Goal: Task Accomplishment & Management: Use online tool/utility

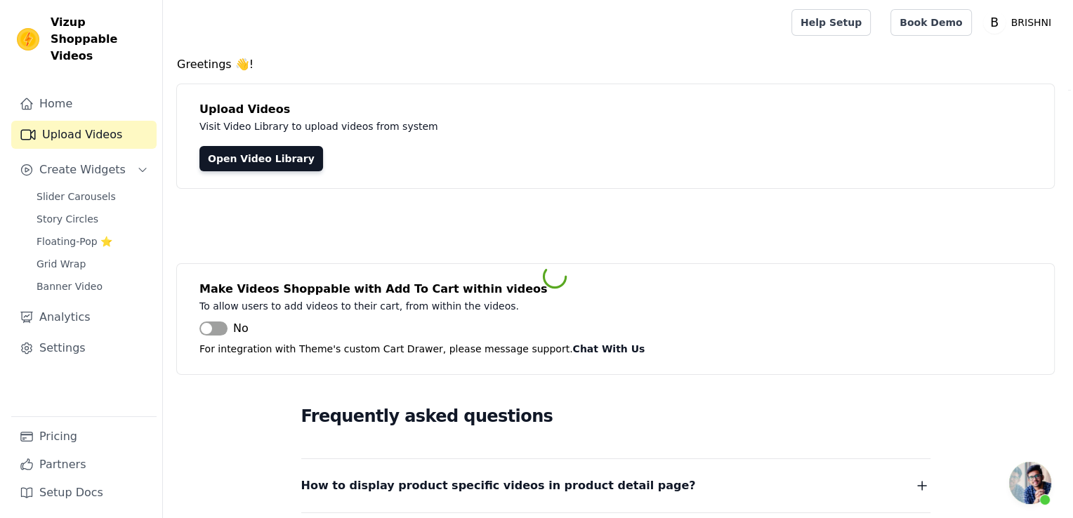
scroll to position [843, 0]
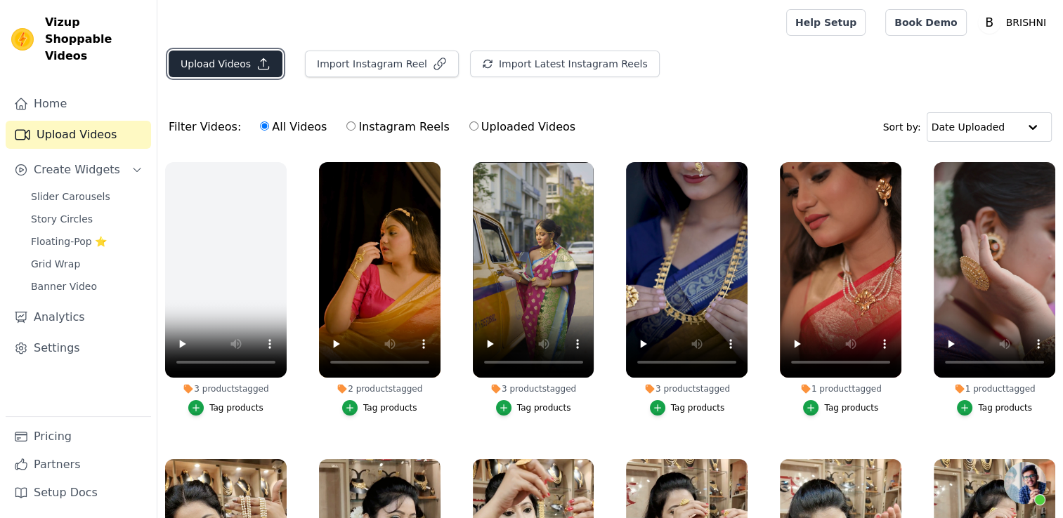
click at [201, 55] on button "Upload Videos" at bounding box center [226, 64] width 114 height 27
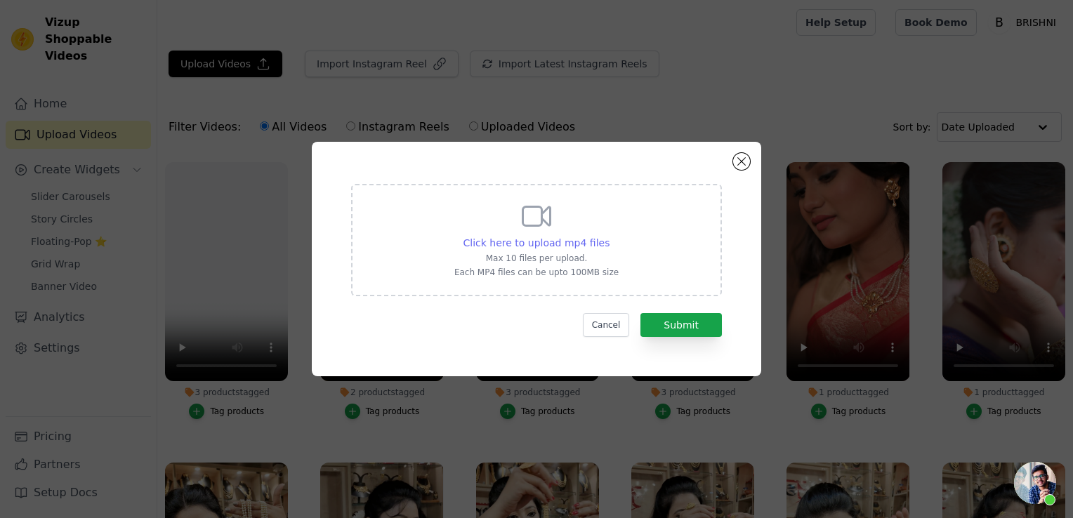
click at [548, 240] on span "Click here to upload mp4 files" at bounding box center [536, 242] width 147 height 11
click at [609, 236] on input "Click here to upload mp4 files Max 10 files per upload. Each MP4 files can be u…" at bounding box center [609, 235] width 1 height 1
type input "C:\fakepath\VID_20250802163132.mp4"
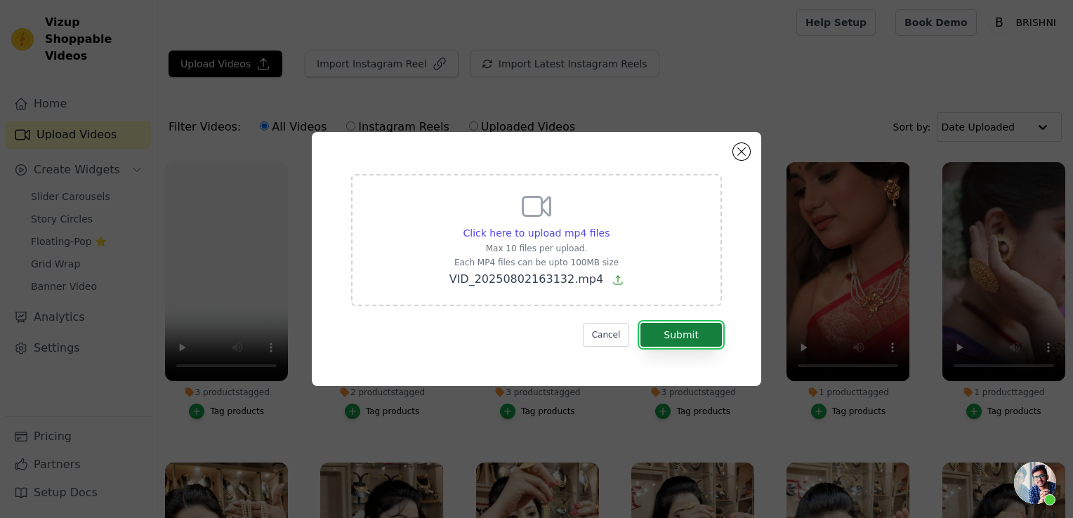
click at [668, 337] on button "Submit" at bounding box center [680, 335] width 81 height 24
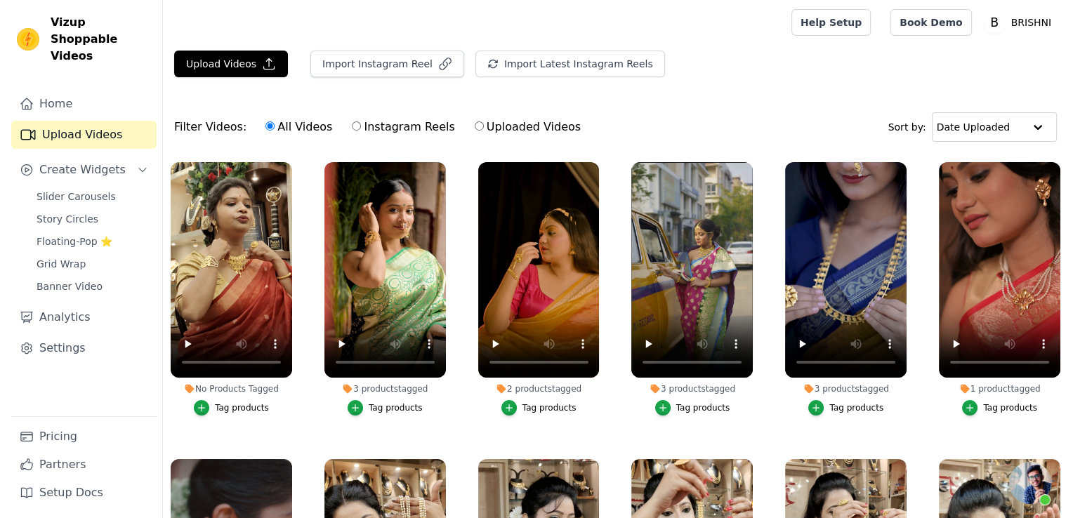
scroll to position [843, 0]
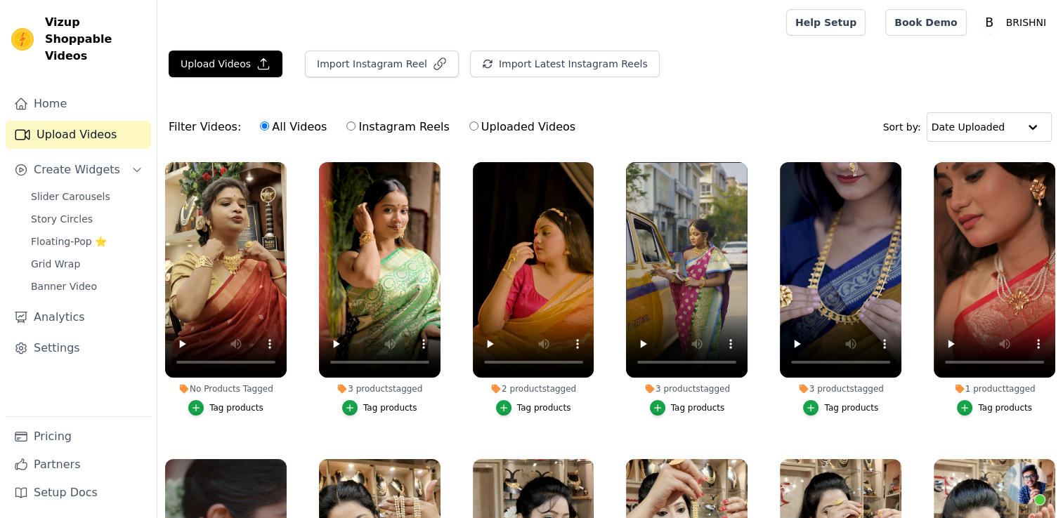
click at [237, 408] on div "Tag products" at bounding box center [236, 407] width 54 height 11
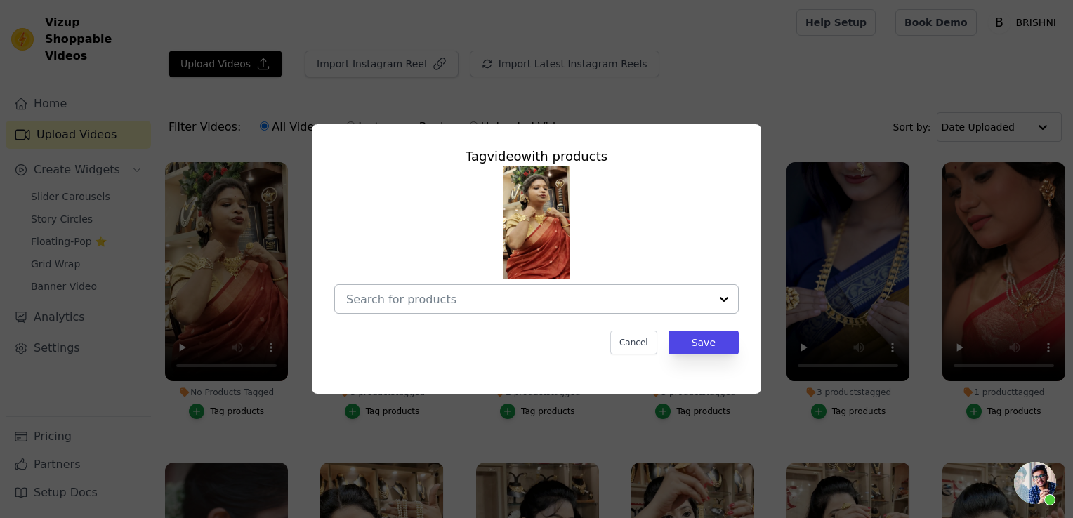
click at [447, 299] on input "No Products Tagged Tag video with products Cancel Save Tag products" at bounding box center [528, 299] width 364 height 13
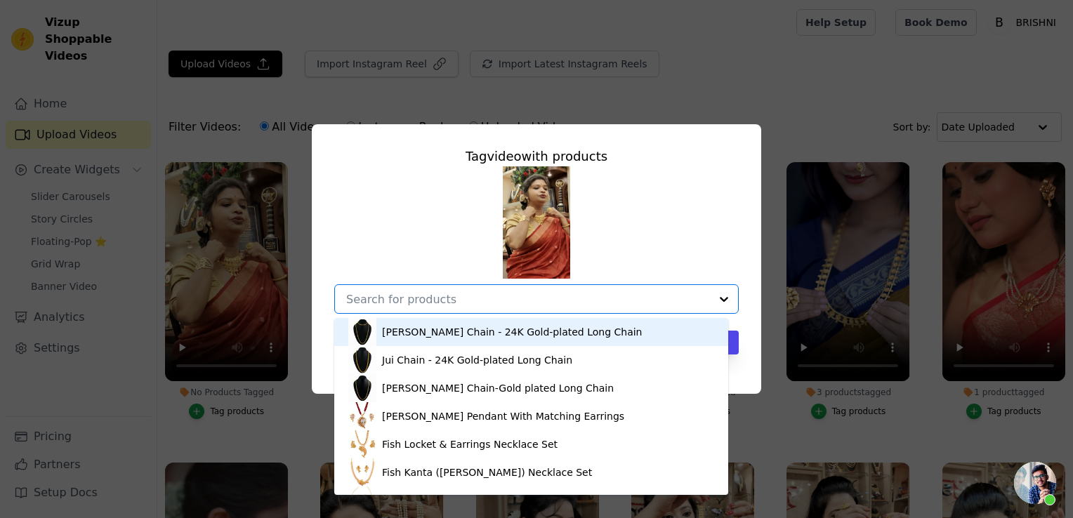
paste input "Oval Framed Drop Jhalor Locket Set"
type input "Oval Framed Drop Jhalor Locket Set"
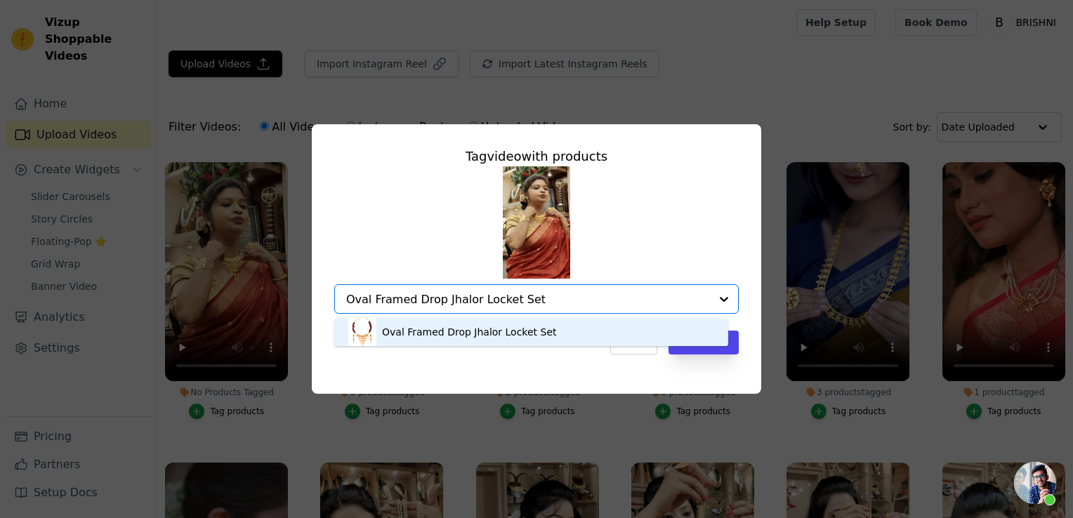
click at [509, 329] on div "Oval Framed Drop Jhalor Locket Set" at bounding box center [469, 332] width 175 height 14
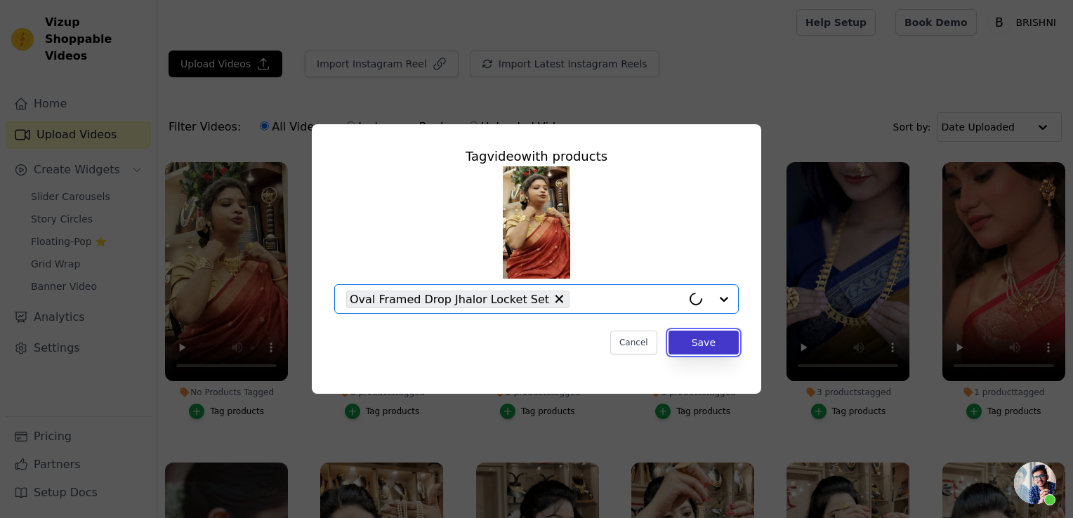
click at [688, 341] on button "Save" at bounding box center [704, 343] width 70 height 24
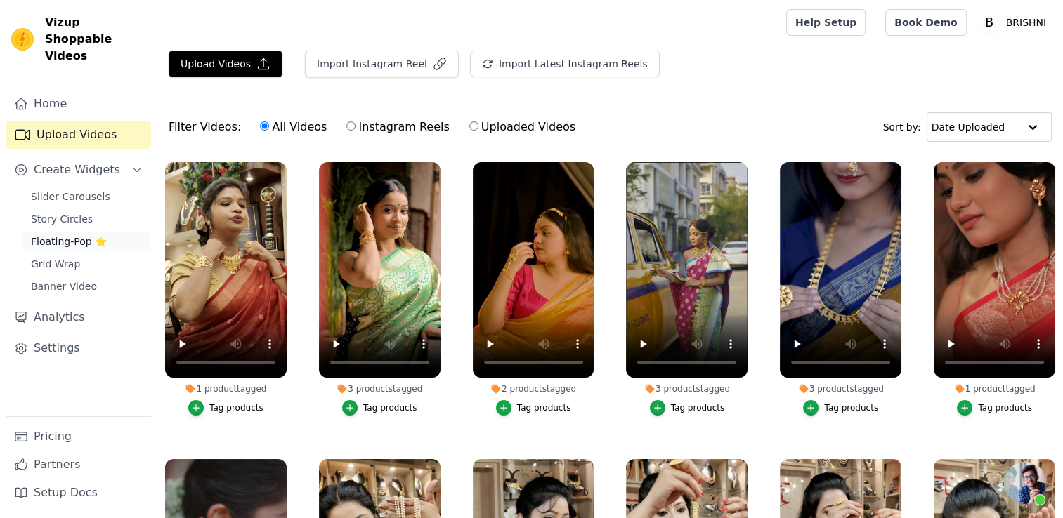
click at [70, 235] on span "Floating-Pop ⭐" at bounding box center [69, 242] width 76 height 14
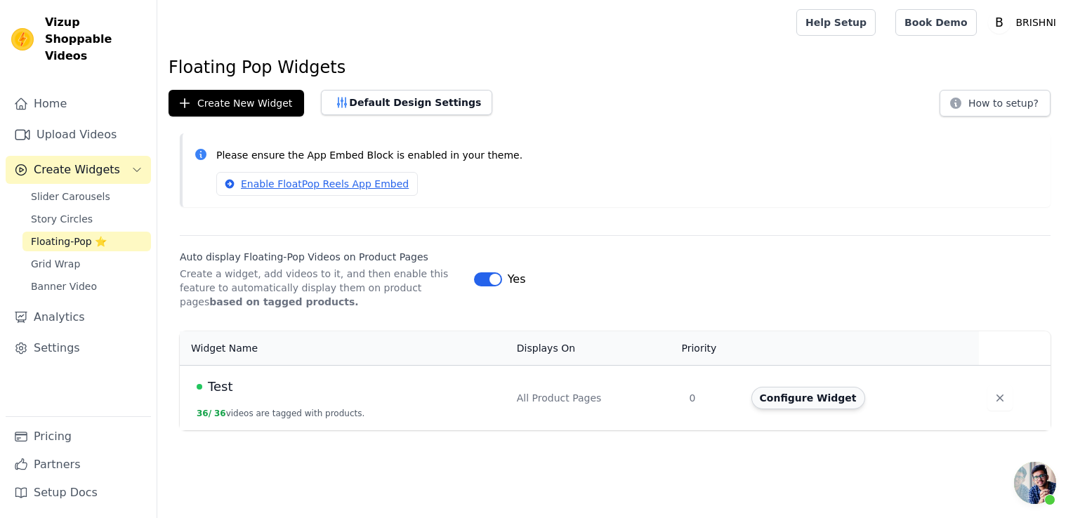
click at [769, 397] on button "Configure Widget" at bounding box center [808, 398] width 114 height 22
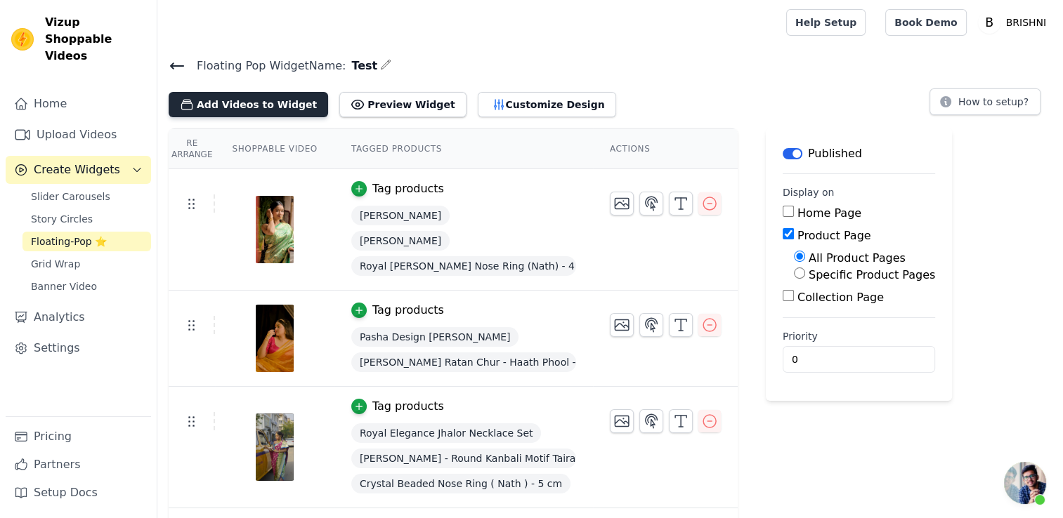
click at [240, 98] on button "Add Videos to Widget" at bounding box center [248, 104] width 159 height 25
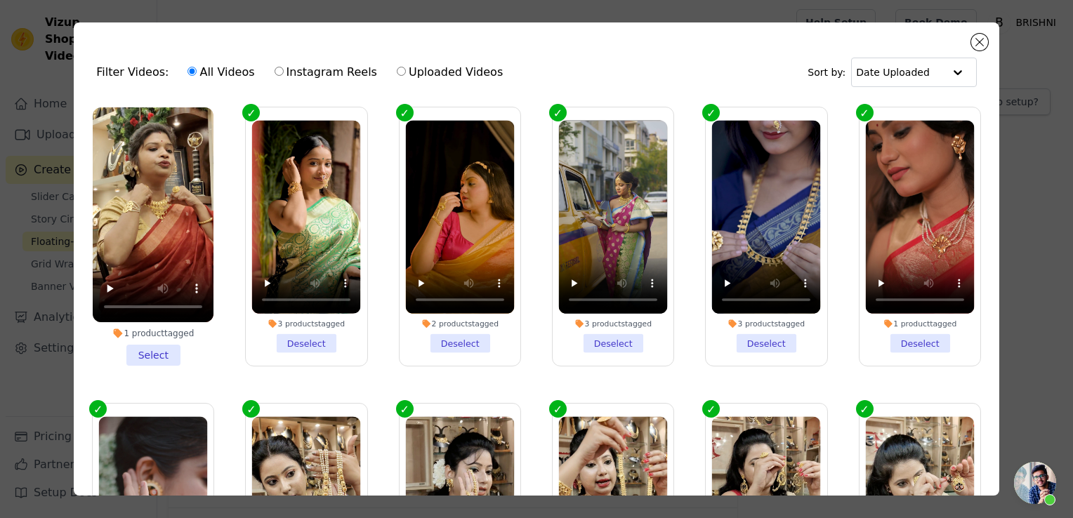
click at [164, 359] on li "1 product tagged Select" at bounding box center [153, 236] width 121 height 258
click at [0, 0] on input "1 product tagged Select" at bounding box center [0, 0] width 0 height 0
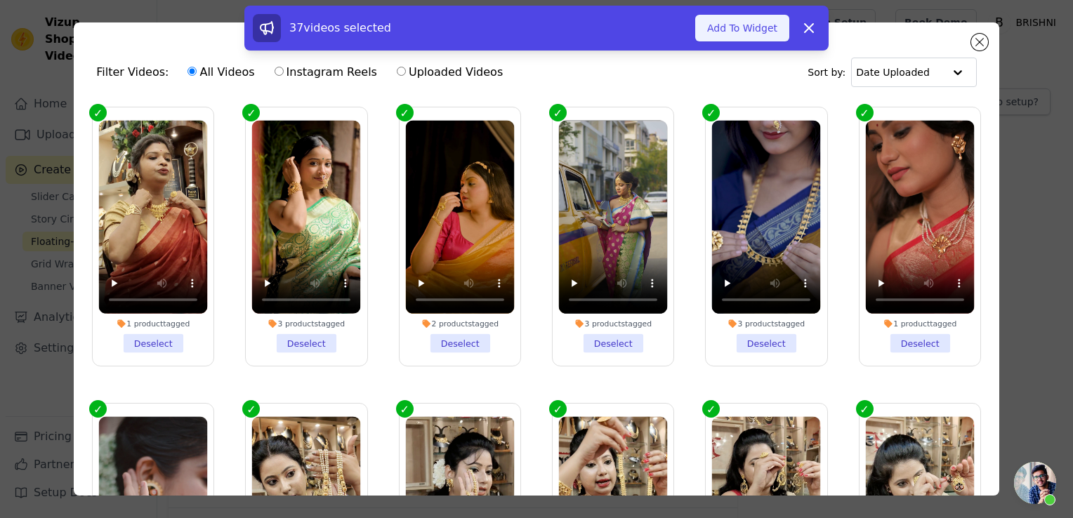
click at [758, 31] on button "Add To Widget" at bounding box center [742, 28] width 94 height 27
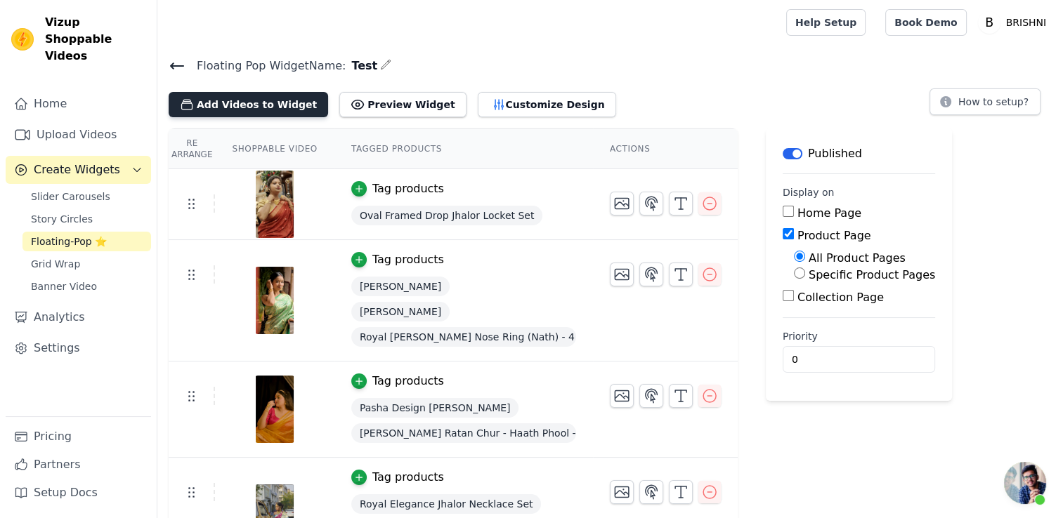
click at [247, 107] on button "Add Videos to Widget" at bounding box center [248, 104] width 159 height 25
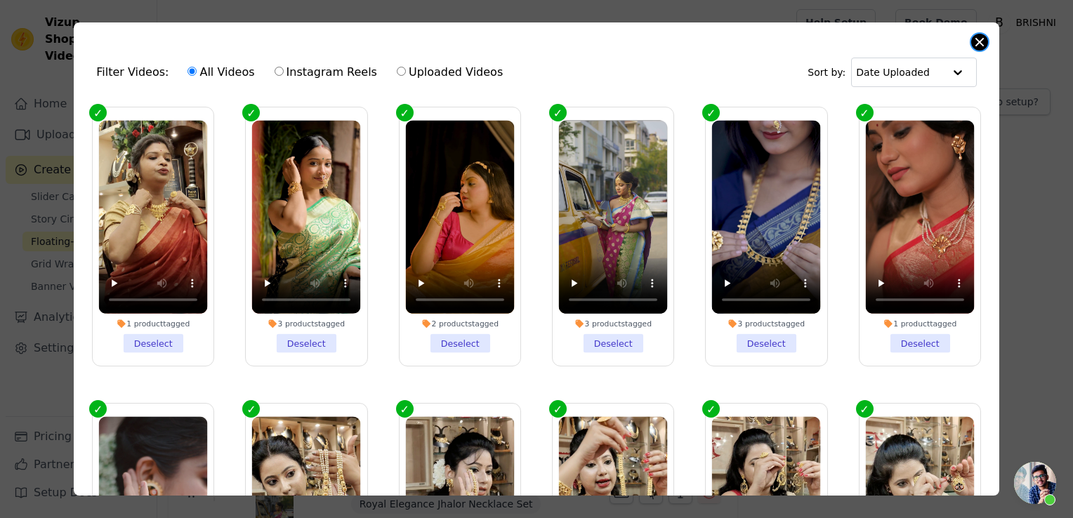
click at [981, 41] on button "Close modal" at bounding box center [979, 42] width 17 height 17
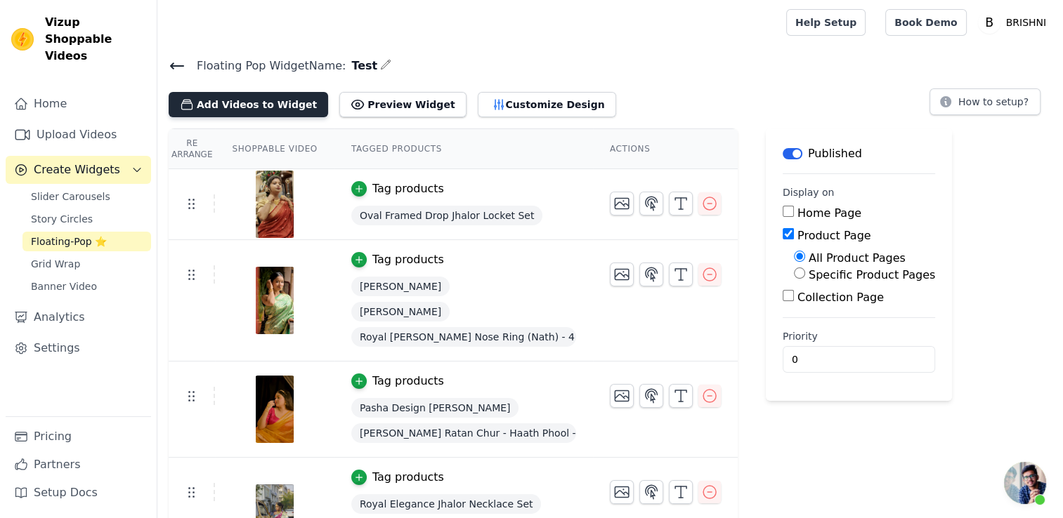
click at [247, 97] on button "Add Videos to Widget" at bounding box center [248, 104] width 159 height 25
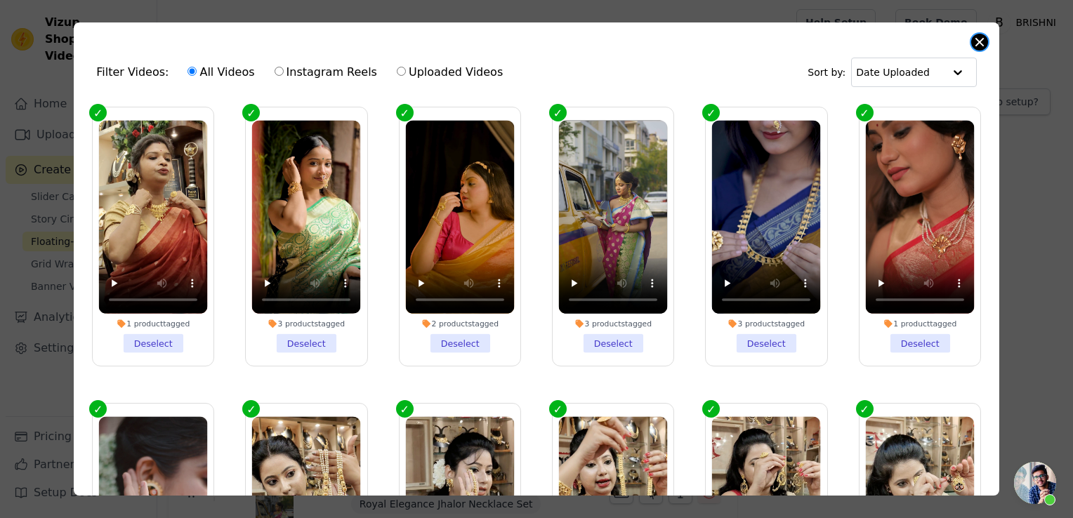
click at [982, 38] on button "Close modal" at bounding box center [979, 42] width 17 height 17
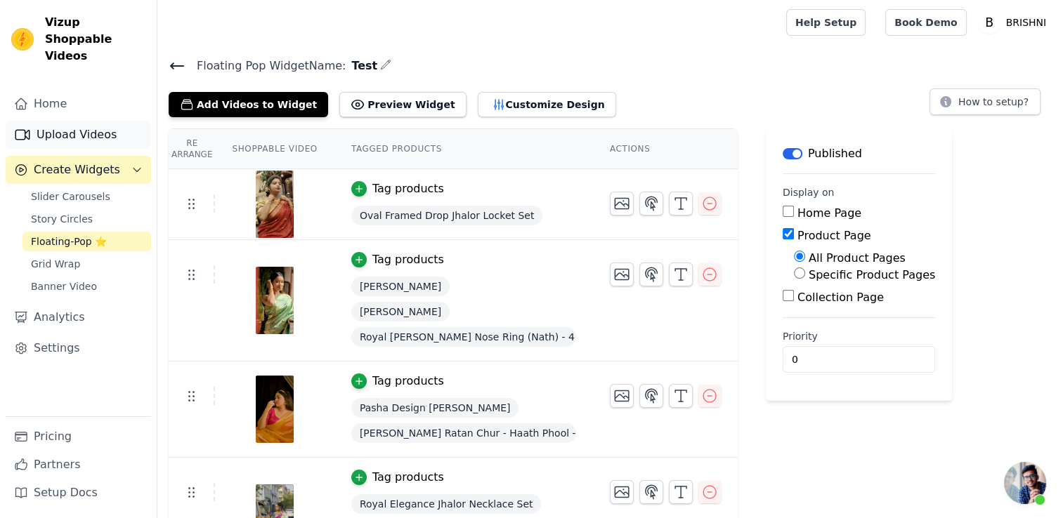
click at [55, 121] on link "Upload Videos" at bounding box center [78, 135] width 145 height 28
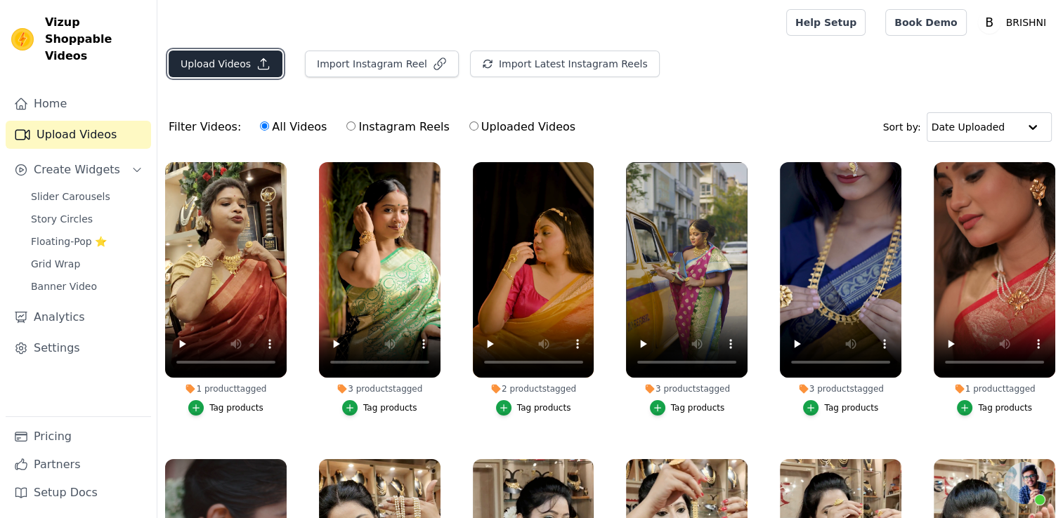
click at [233, 58] on button "Upload Videos" at bounding box center [226, 64] width 114 height 27
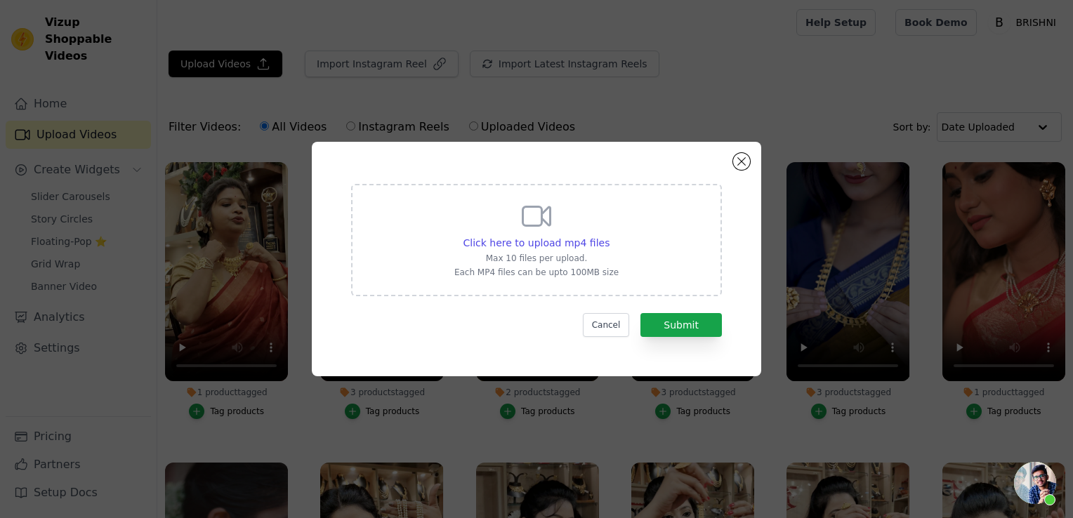
click at [546, 256] on p "Max 10 files per upload." at bounding box center [536, 258] width 164 height 11
click at [609, 236] on input "Click here to upload mp4 files Max 10 files per upload. Each MP4 files can be u…" at bounding box center [609, 235] width 1 height 1
type input "C:\fakepath\VID_20250802163710.mp4"
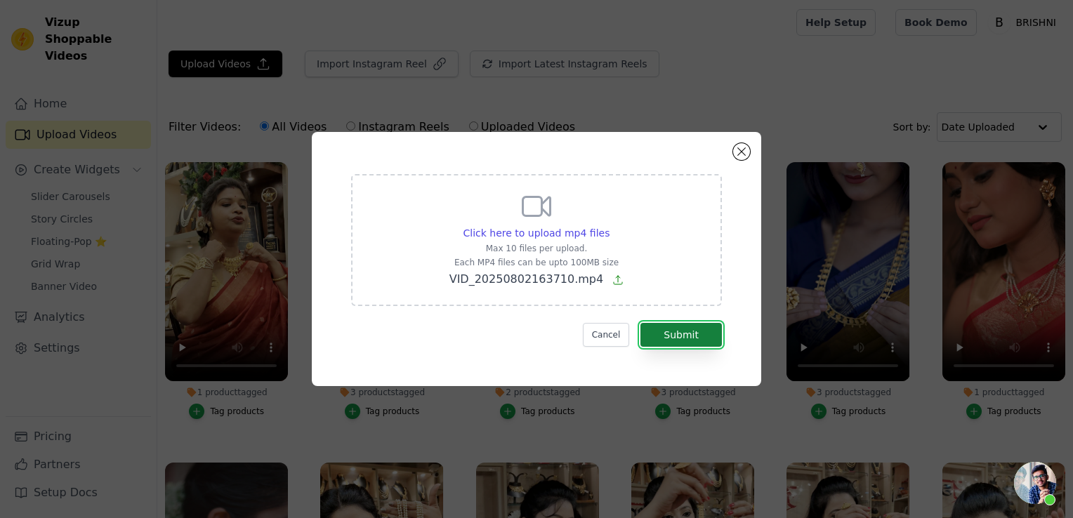
click at [698, 337] on button "Submit" at bounding box center [680, 335] width 81 height 24
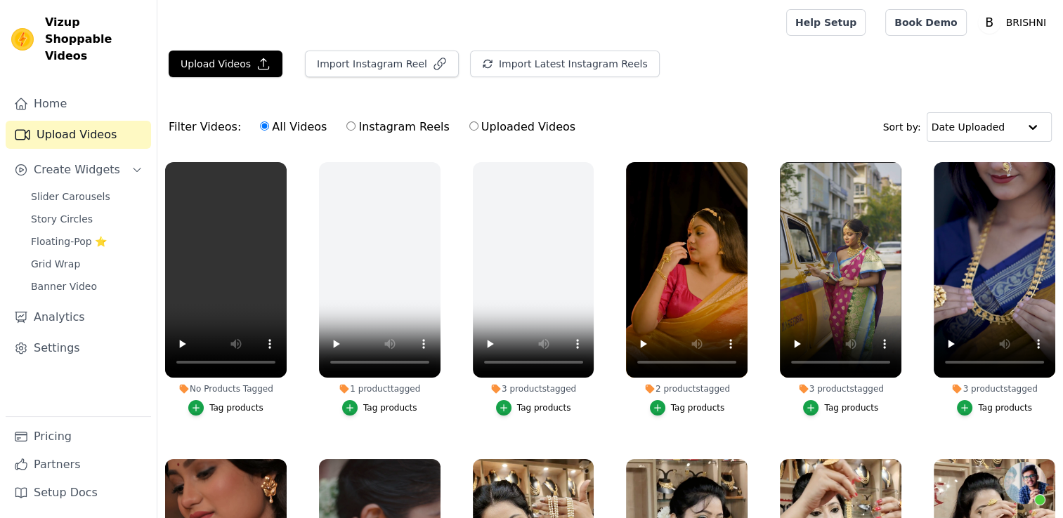
scroll to position [843, 0]
click at [228, 411] on div "Tag products" at bounding box center [236, 407] width 54 height 11
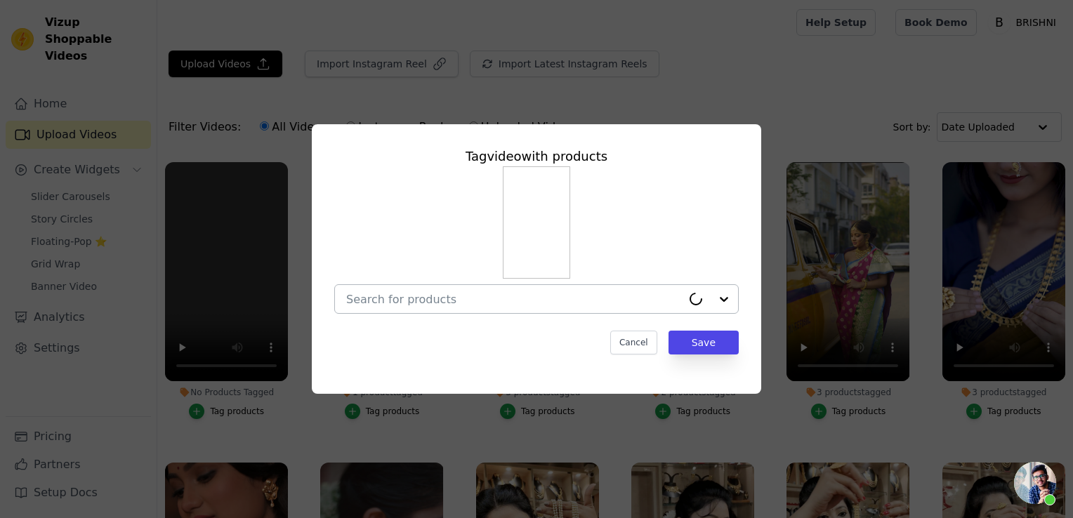
click at [353, 305] on input "No Products Tagged Tag video with products Cancel Save Tag products" at bounding box center [514, 299] width 336 height 13
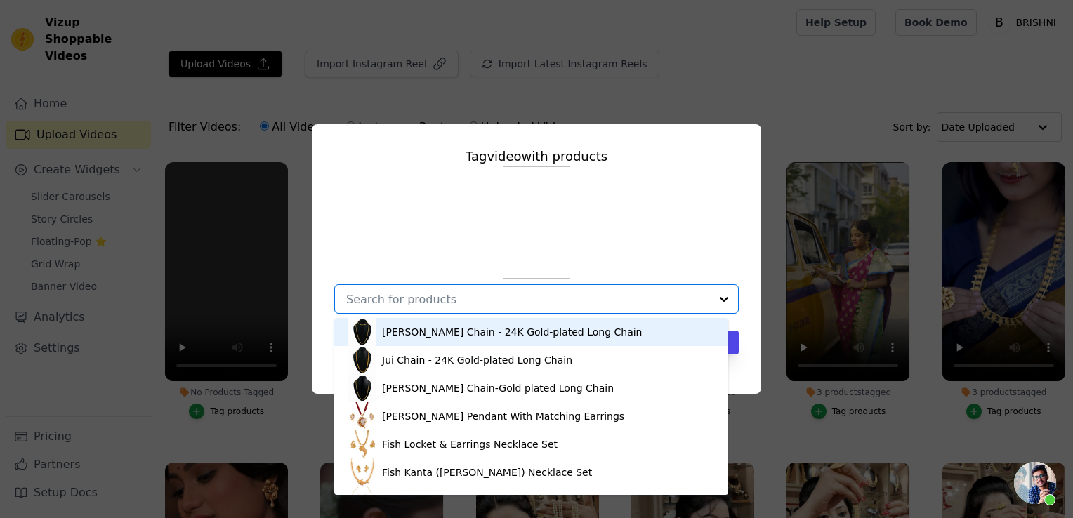
paste input "Oval Framed Drop Jhalor Locket Set"
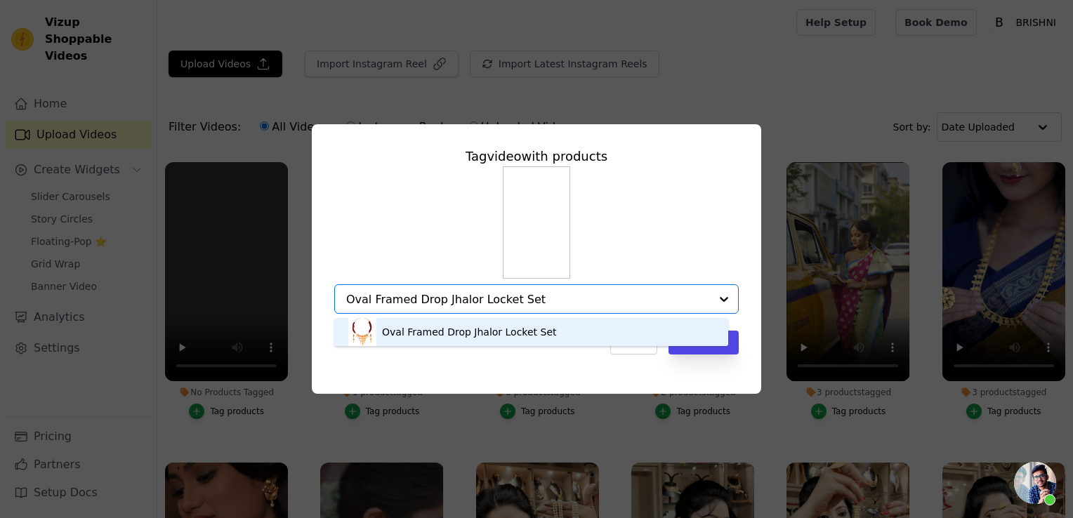
click at [474, 293] on input "Oval Framed Drop Jhalor Locket Set" at bounding box center [528, 299] width 364 height 13
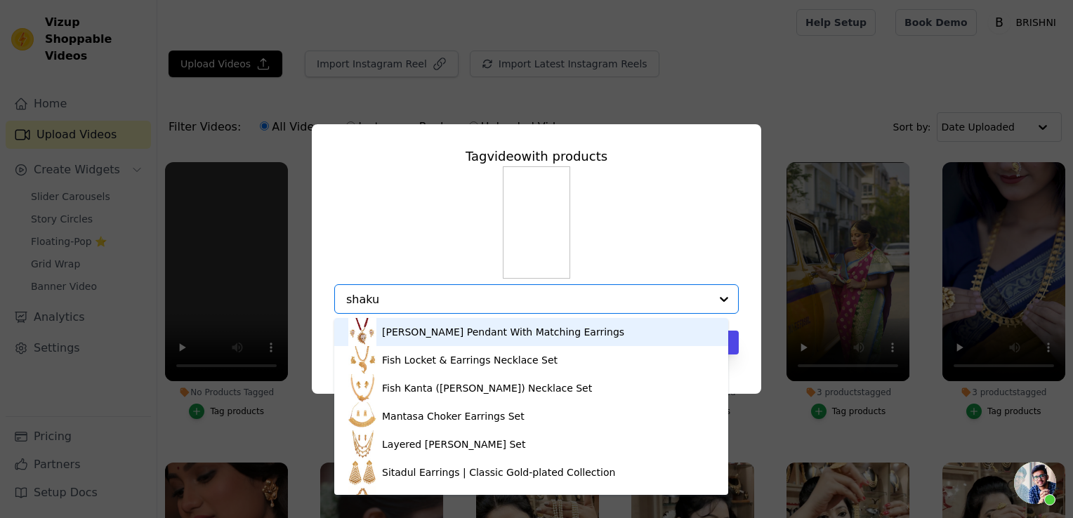
type input "shakun"
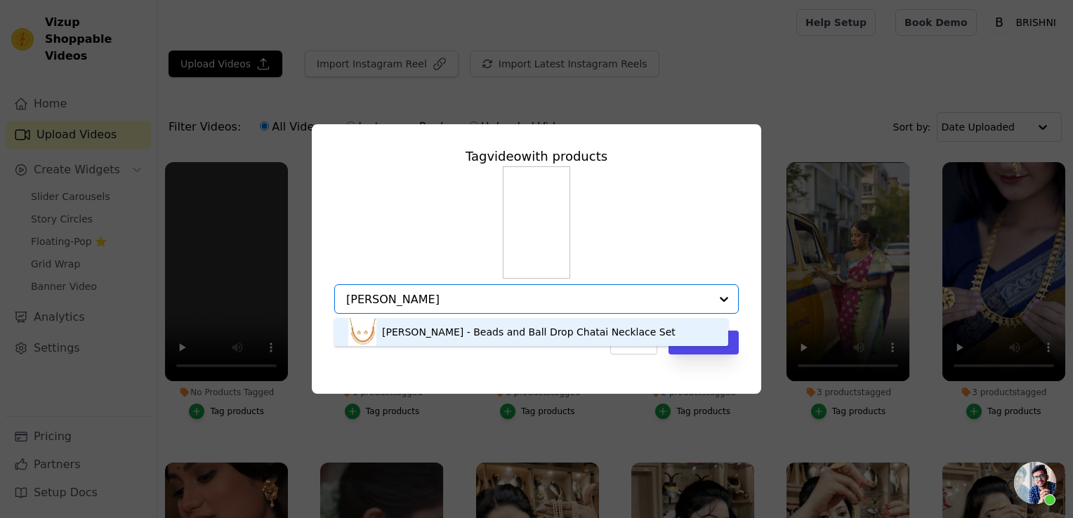
click at [456, 334] on div "[PERSON_NAME] - Beads and Ball Drop Chatai Necklace Set" at bounding box center [529, 332] width 294 height 14
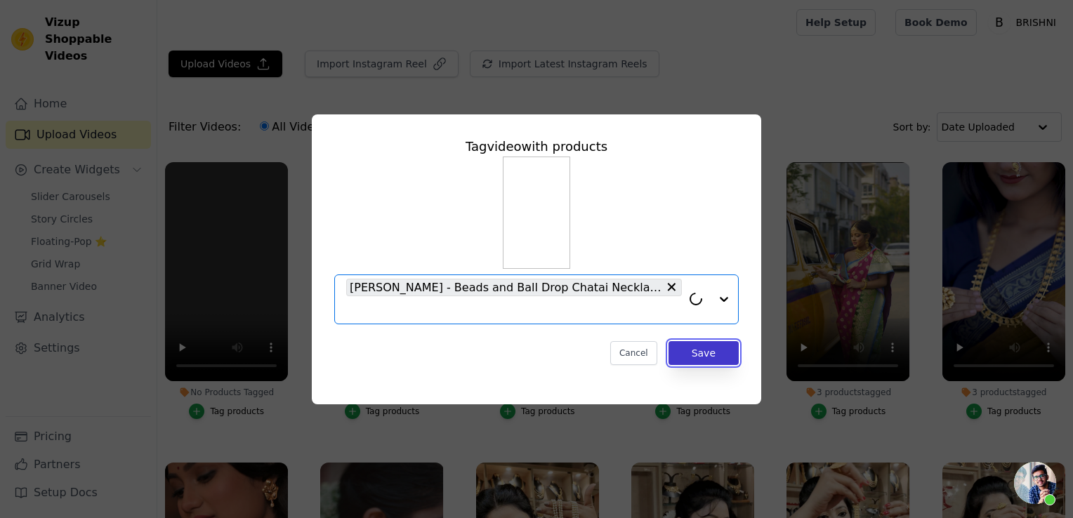
click at [711, 347] on button "Save" at bounding box center [704, 353] width 70 height 24
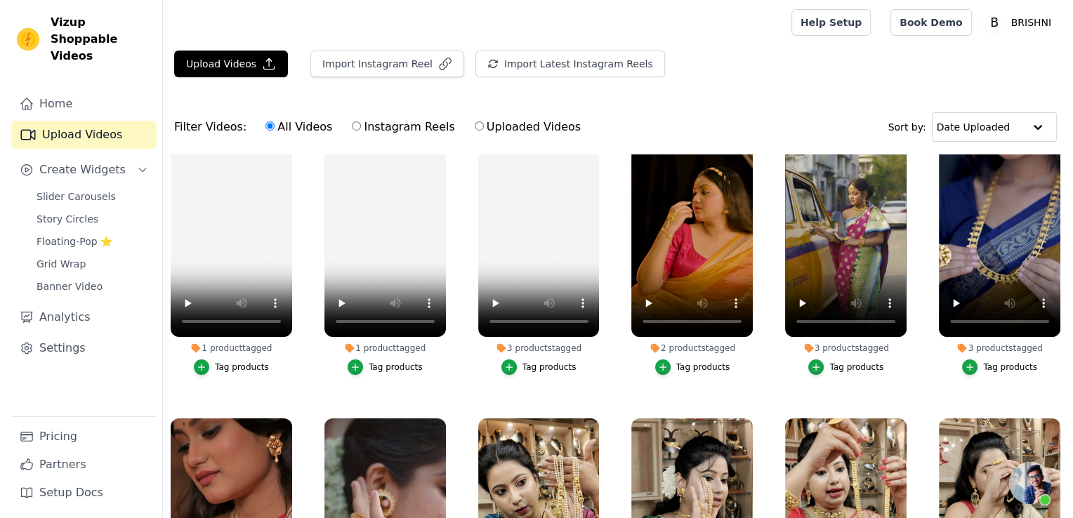
scroll to position [0, 0]
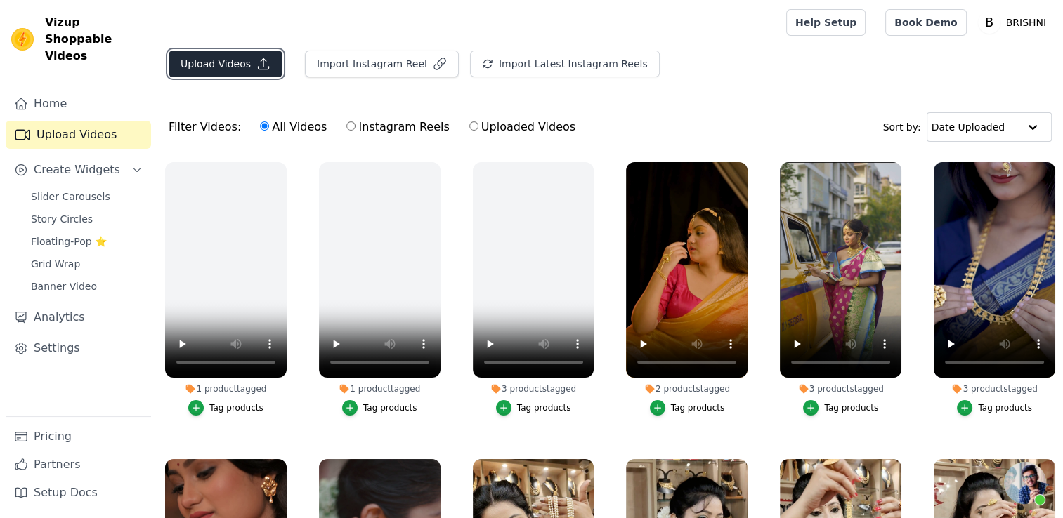
click at [238, 72] on button "Upload Videos" at bounding box center [226, 64] width 114 height 27
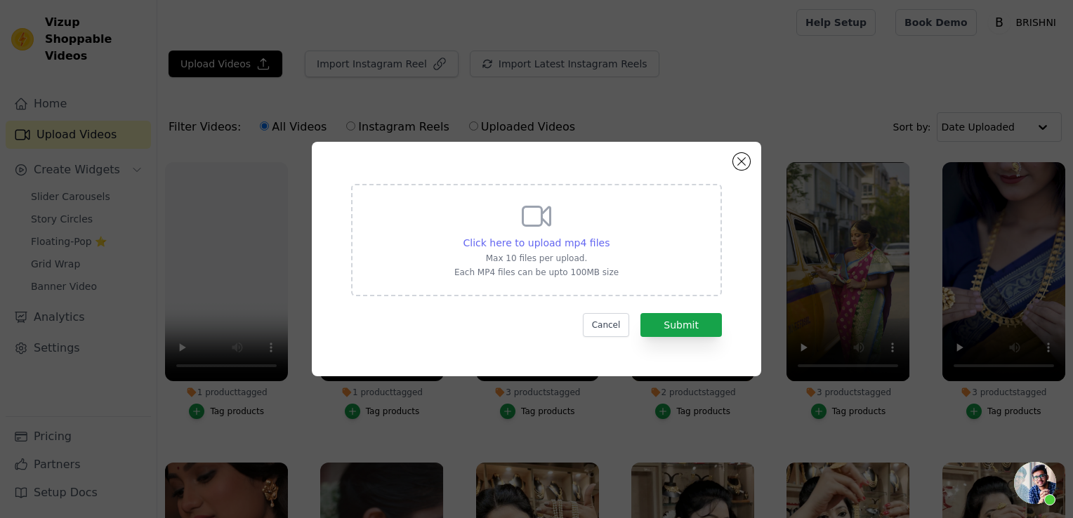
click at [572, 241] on span "Click here to upload mp4 files" at bounding box center [536, 242] width 147 height 11
click at [609, 236] on input "Click here to upload mp4 files Max 10 files per upload. Each MP4 files can be u…" at bounding box center [609, 235] width 1 height 1
click at [484, 244] on span "Click here to upload mp4 files" at bounding box center [536, 242] width 147 height 11
click at [609, 236] on input "Click here to upload mp4 files Max 10 files per upload. Each MP4 files can be u…" at bounding box center [609, 235] width 1 height 1
type input "C:\fakepath\VID20250730212535.mp4"
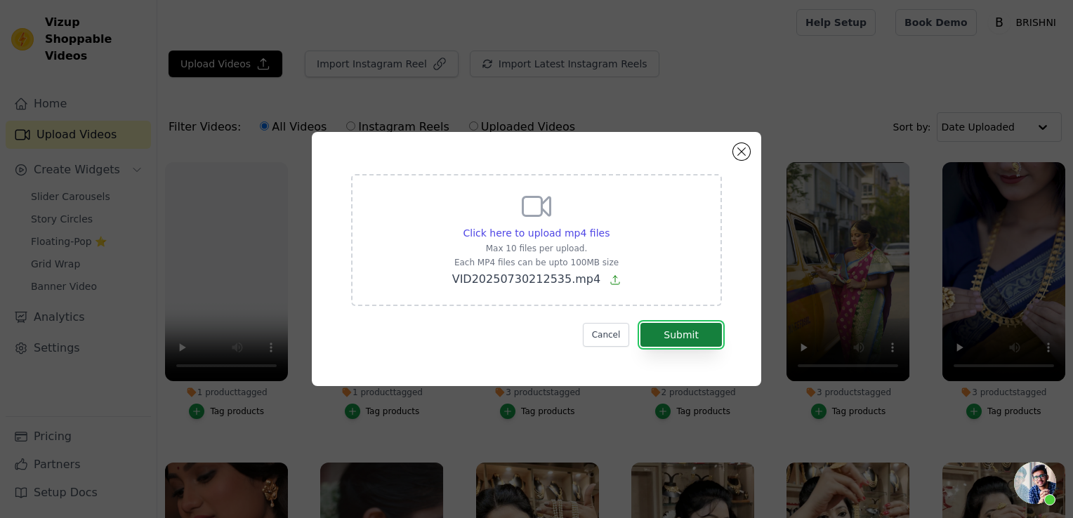
click at [688, 336] on button "Submit" at bounding box center [680, 335] width 81 height 24
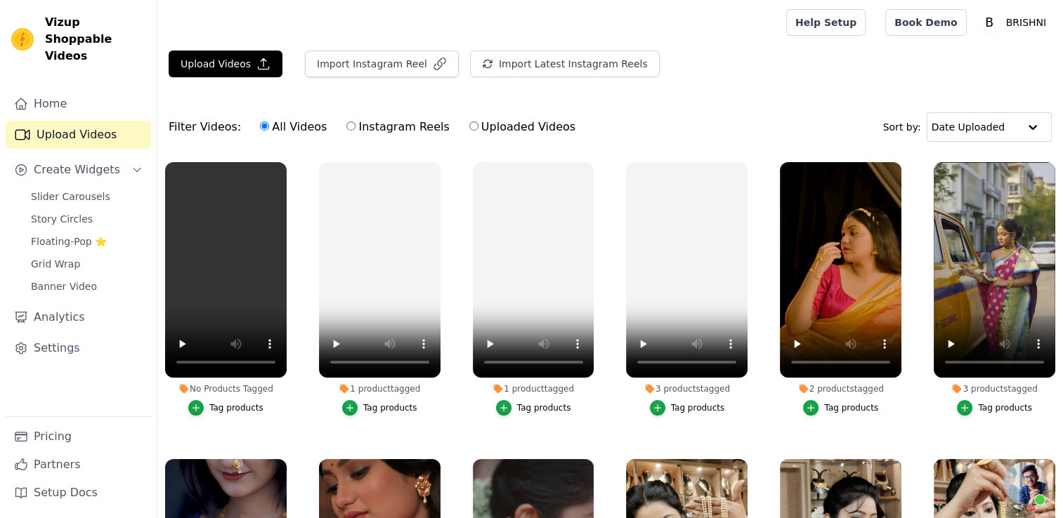
scroll to position [843, 0]
click at [265, 402] on div "Tag products" at bounding box center [225, 407] width 121 height 15
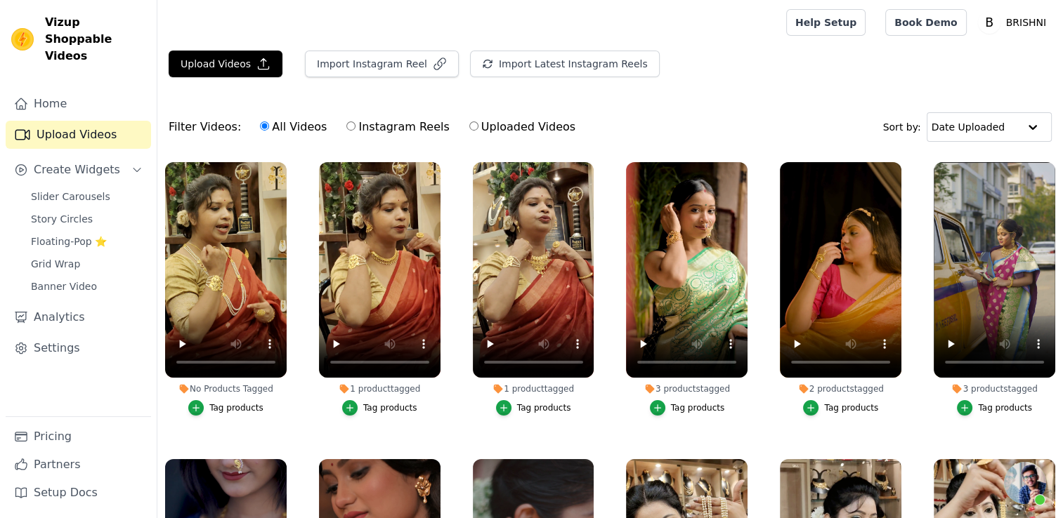
scroll to position [843, 0]
click at [258, 409] on div "Tag products" at bounding box center [236, 407] width 54 height 11
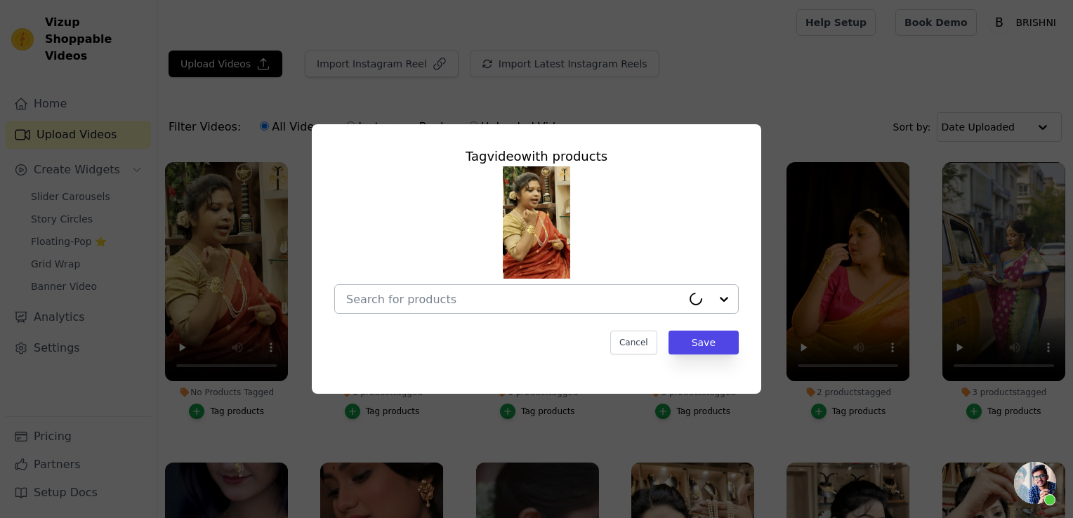
click at [382, 305] on input "No Products Tagged Tag video with products Cancel Save Tag products" at bounding box center [514, 299] width 336 height 13
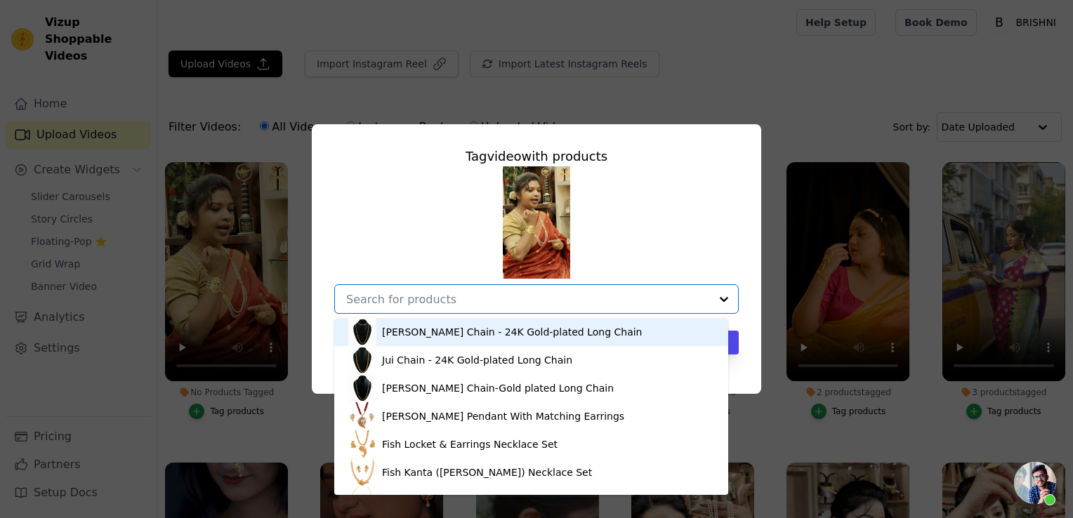
paste input "Line Flower Framed"
type input "Line Flower Framed"
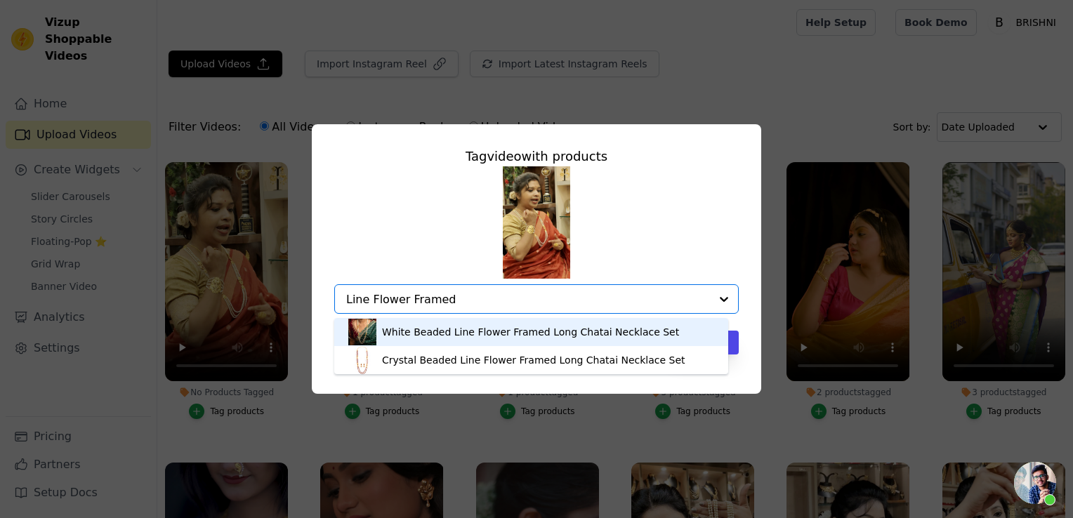
click at [489, 333] on div "White Beaded Line Flower Framed Long Chatai Necklace Set" at bounding box center [530, 332] width 297 height 14
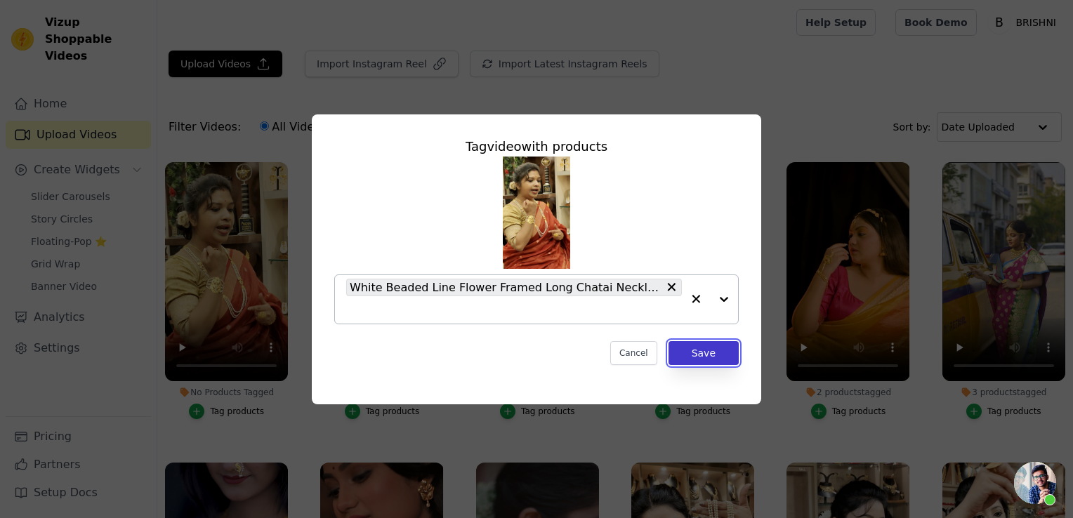
click at [696, 353] on button "Save" at bounding box center [704, 353] width 70 height 24
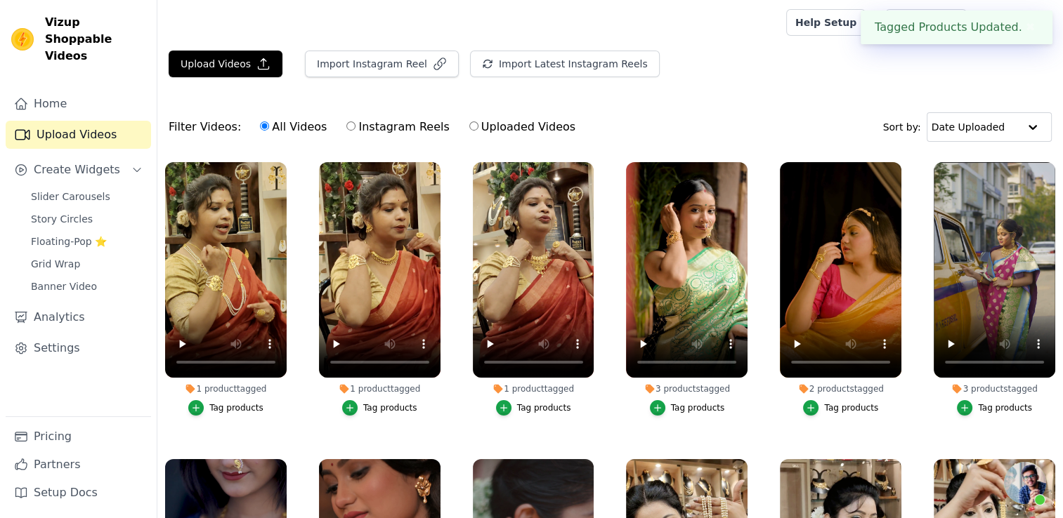
click at [238, 404] on div "Tag products" at bounding box center [236, 407] width 54 height 11
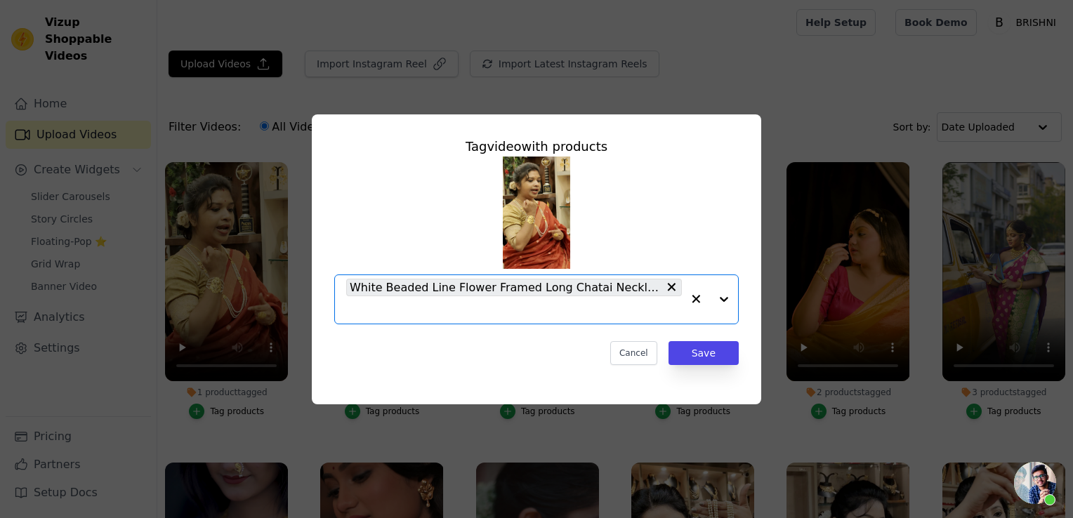
click at [405, 311] on input "1 product tagged Tag video with products Option White Beaded Line Flower Framed…" at bounding box center [514, 309] width 336 height 13
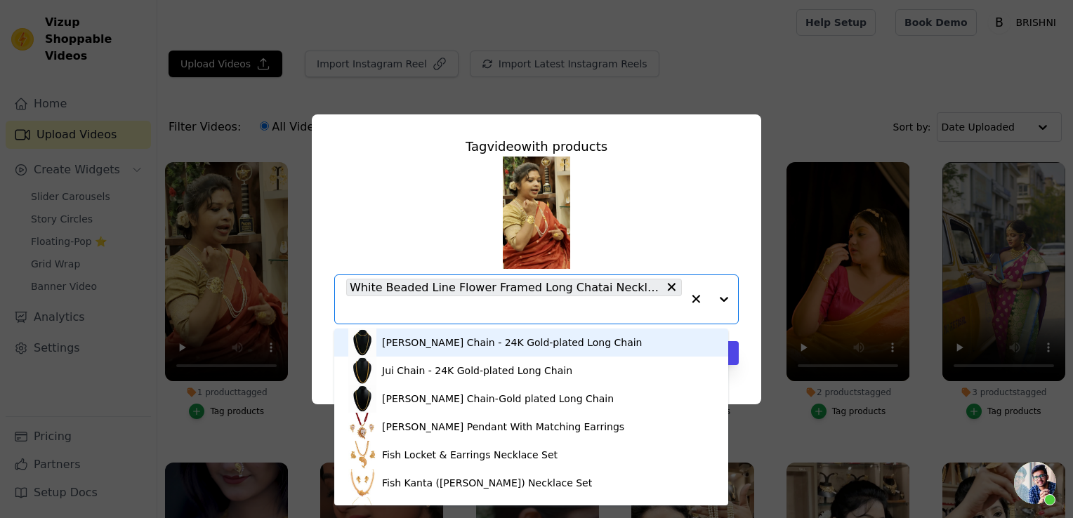
paste input "Nakshi-Dual Beaded Mantasha"
type input "Nakshi-Dual Beaded Mantasha"
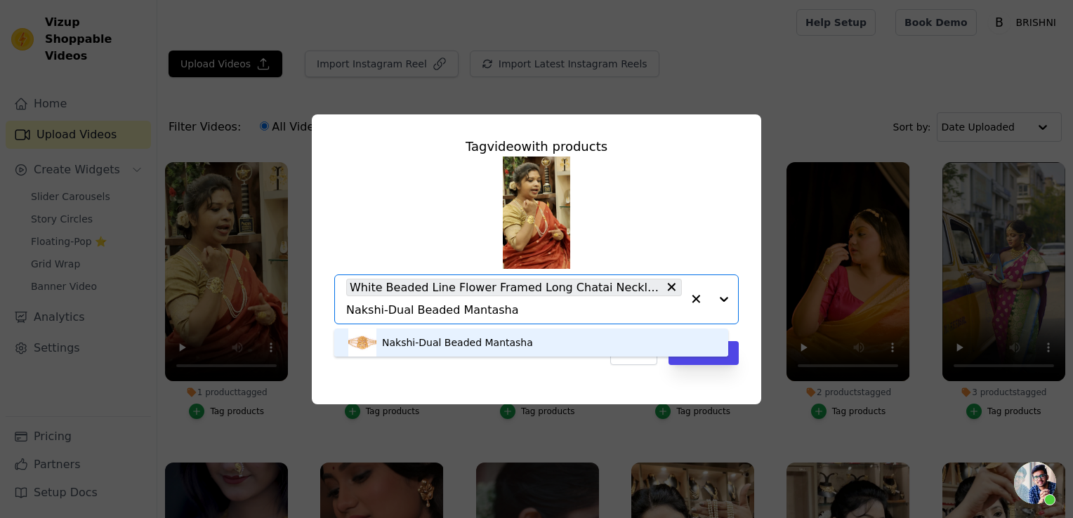
click at [492, 336] on div "Nakshi-Dual Beaded Mantasha" at bounding box center [457, 343] width 151 height 14
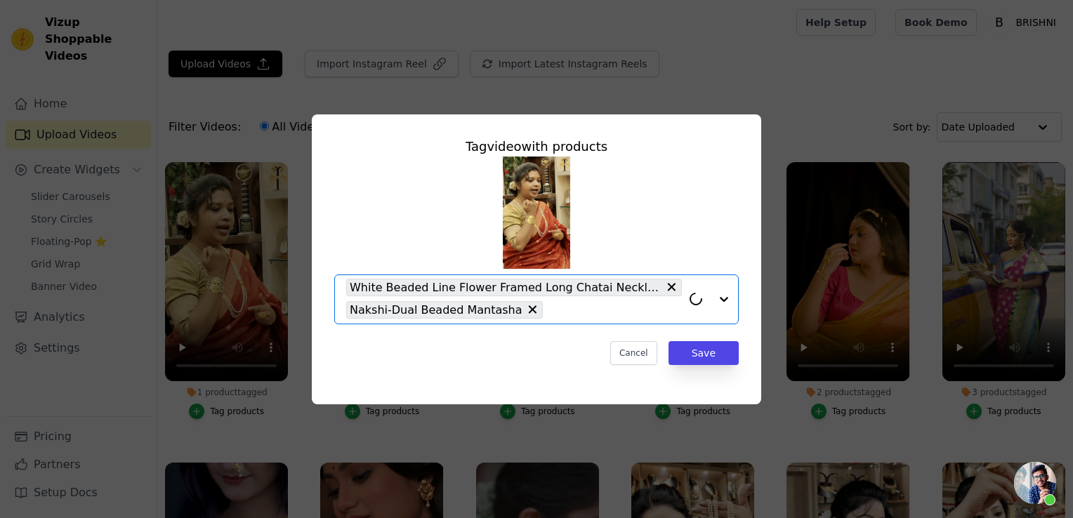
click at [676, 366] on div "Tag video with products Option White Beaded Line Flower Framed Long Chatai Neck…" at bounding box center [536, 251] width 427 height 251
click at [677, 363] on button "Save" at bounding box center [704, 353] width 70 height 24
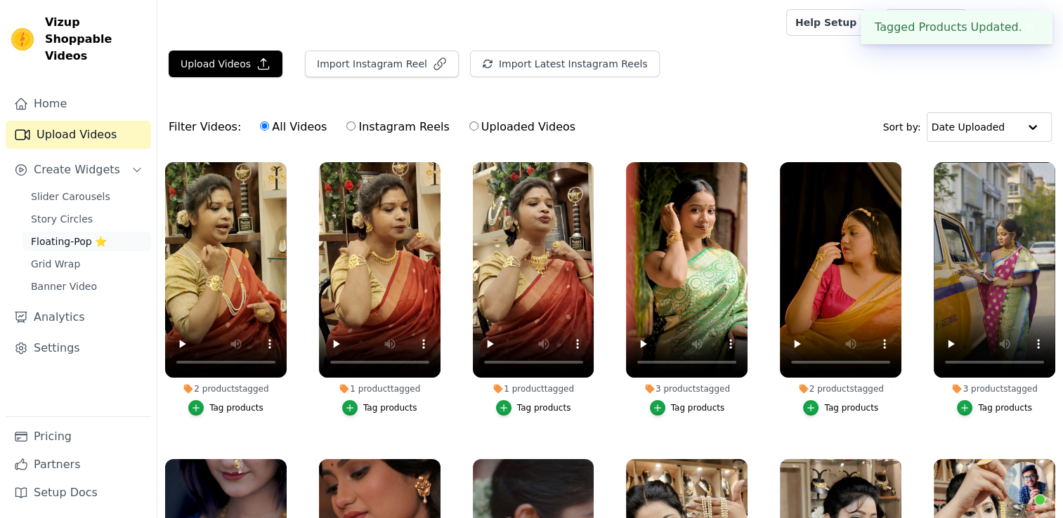
click at [81, 235] on span "Floating-Pop ⭐" at bounding box center [69, 242] width 76 height 14
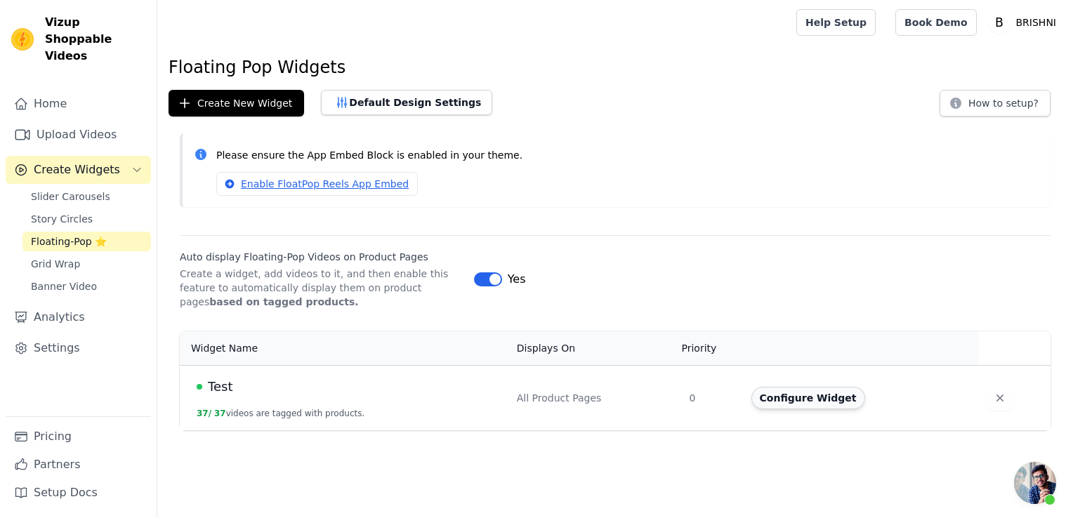
click at [796, 402] on button "Configure Widget" at bounding box center [808, 398] width 114 height 22
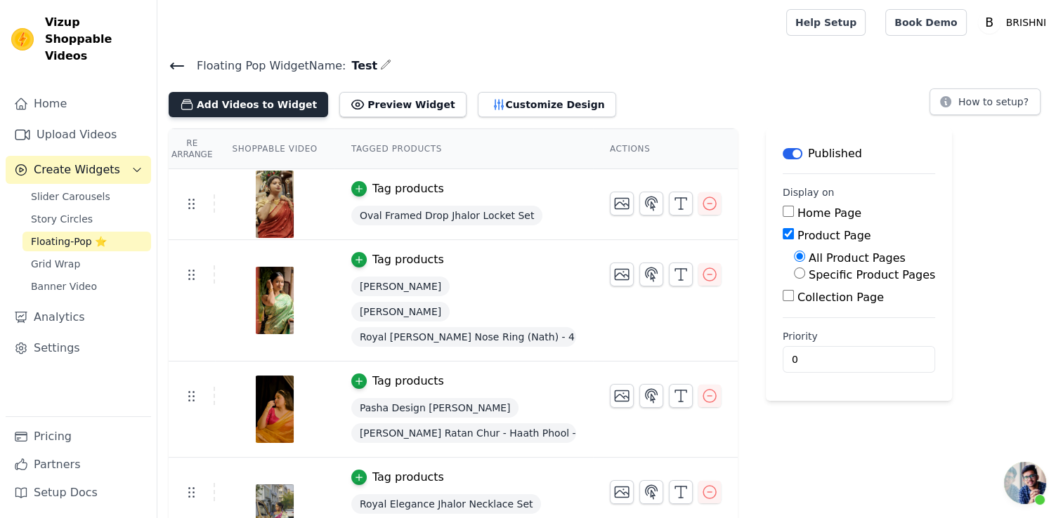
click at [237, 94] on button "Add Videos to Widget" at bounding box center [248, 104] width 159 height 25
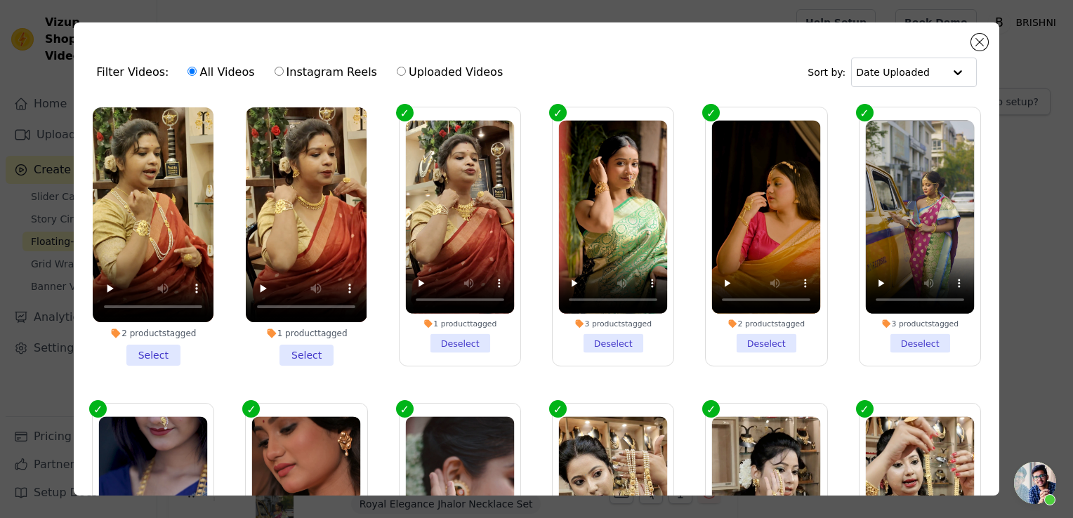
click at [301, 345] on li "1 product tagged Select" at bounding box center [306, 236] width 121 height 258
click at [0, 0] on input "1 product tagged Select" at bounding box center [0, 0] width 0 height 0
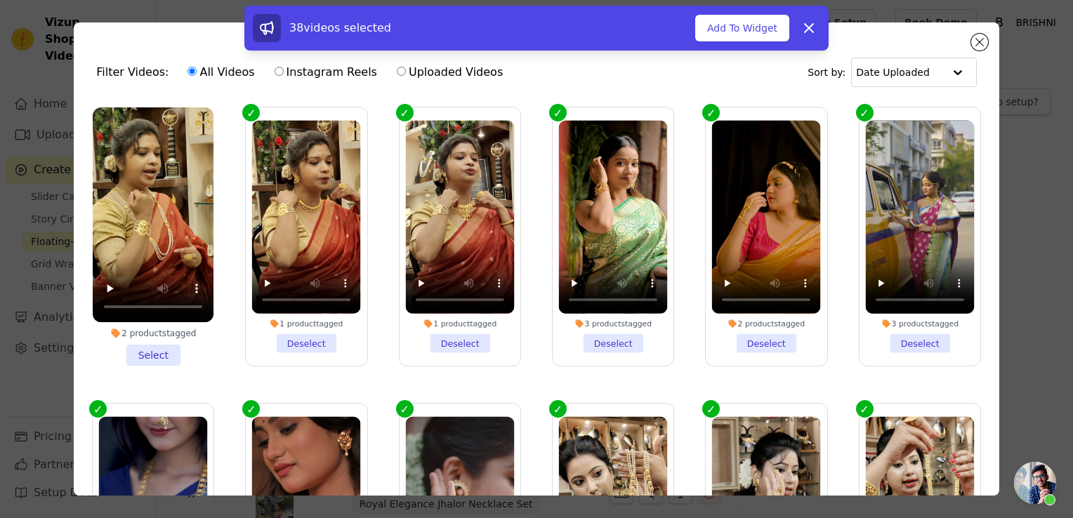
click at [164, 355] on li "2 products tagged Select" at bounding box center [153, 236] width 121 height 258
click at [150, 357] on li "2 products tagged Select" at bounding box center [153, 236] width 121 height 258
click at [0, 0] on input "2 products tagged Select" at bounding box center [0, 0] width 0 height 0
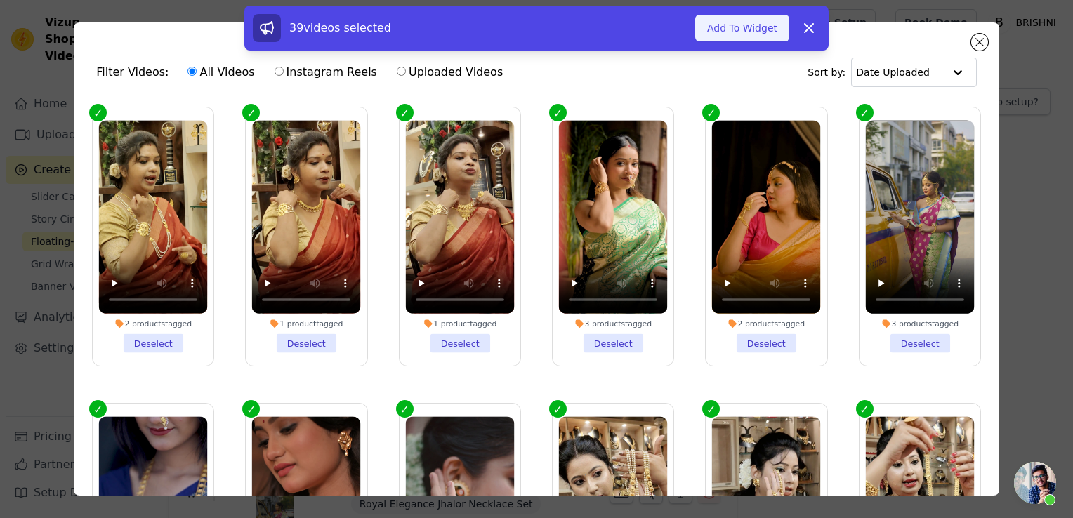
click at [711, 22] on button "Add To Widget" at bounding box center [742, 28] width 94 height 27
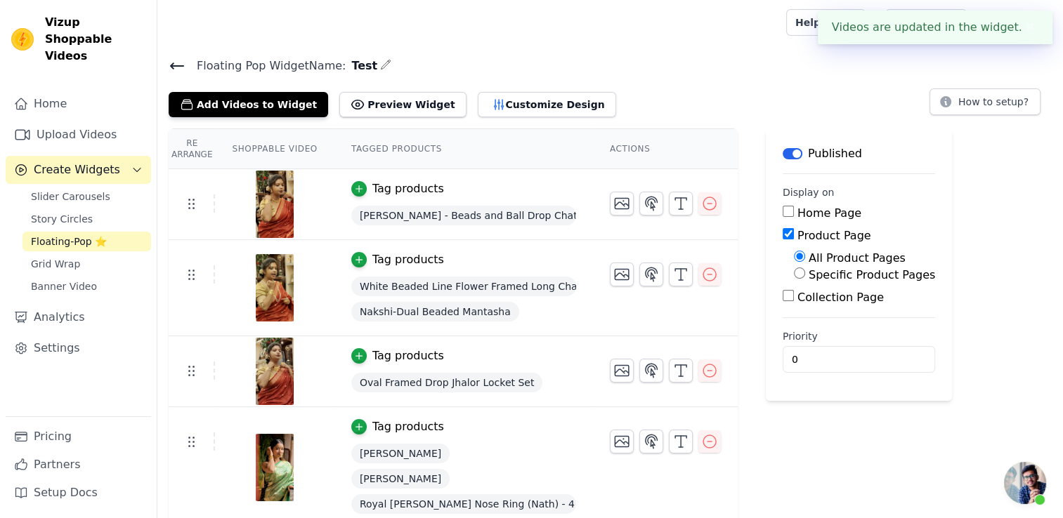
click at [84, 235] on span "Floating-Pop ⭐" at bounding box center [69, 242] width 76 height 14
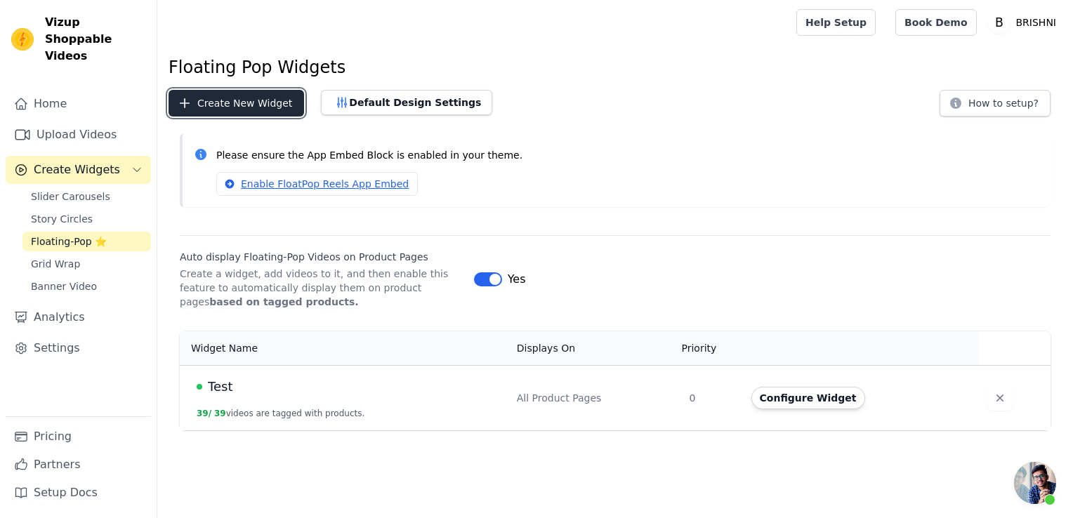
click at [251, 98] on button "Create New Widget" at bounding box center [237, 103] width 136 height 27
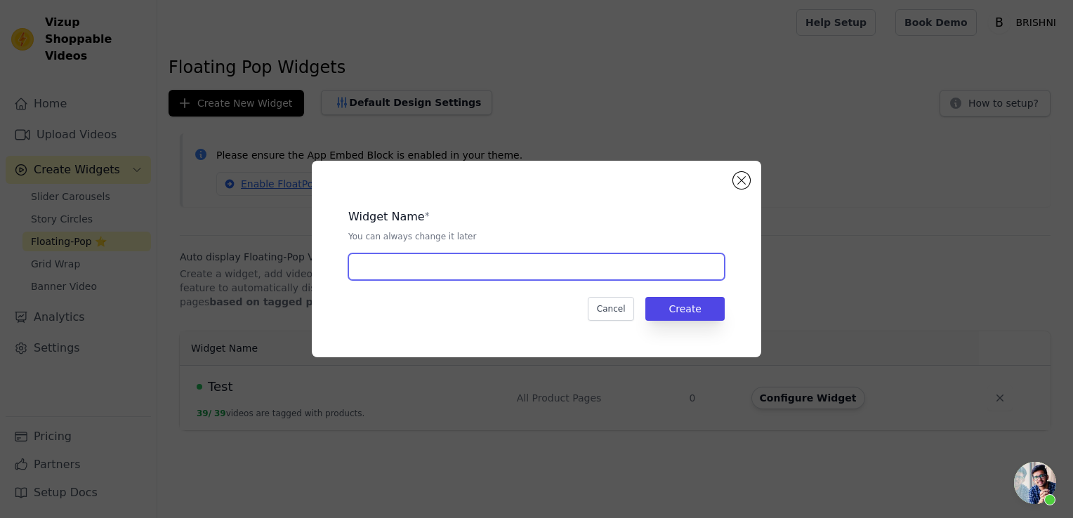
click at [444, 258] on input "text" at bounding box center [536, 267] width 376 height 27
paste input "Sarang - Dual [PERSON_NAME] Necklace Set"
type input "Sarang - Dual [PERSON_NAME] Necklace Set"
click at [557, 270] on input "Sarang - Dual [PERSON_NAME] Necklace Set" at bounding box center [536, 267] width 376 height 27
click at [556, 270] on input "Sarang - Dual [PERSON_NAME] Necklace Set" at bounding box center [536, 267] width 376 height 27
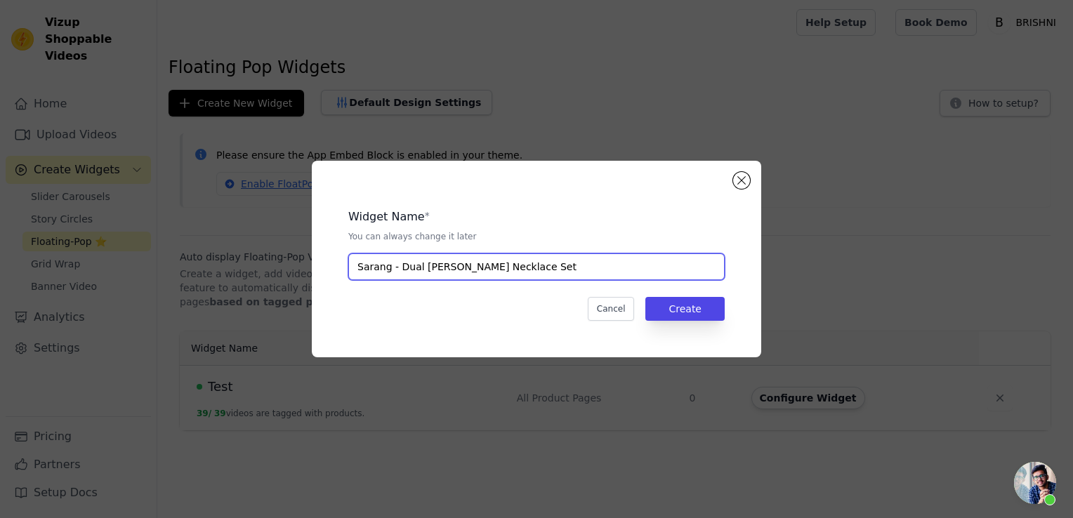
click at [556, 270] on input "Sarang - Dual [PERSON_NAME] Necklace Set" at bounding box center [536, 267] width 376 height 27
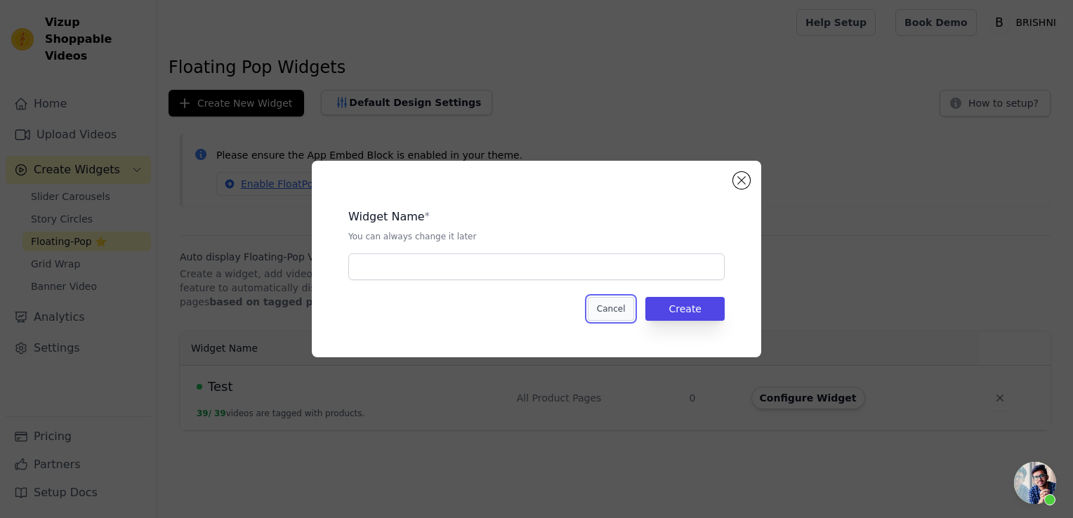
click at [629, 317] on button "Cancel" at bounding box center [611, 309] width 47 height 24
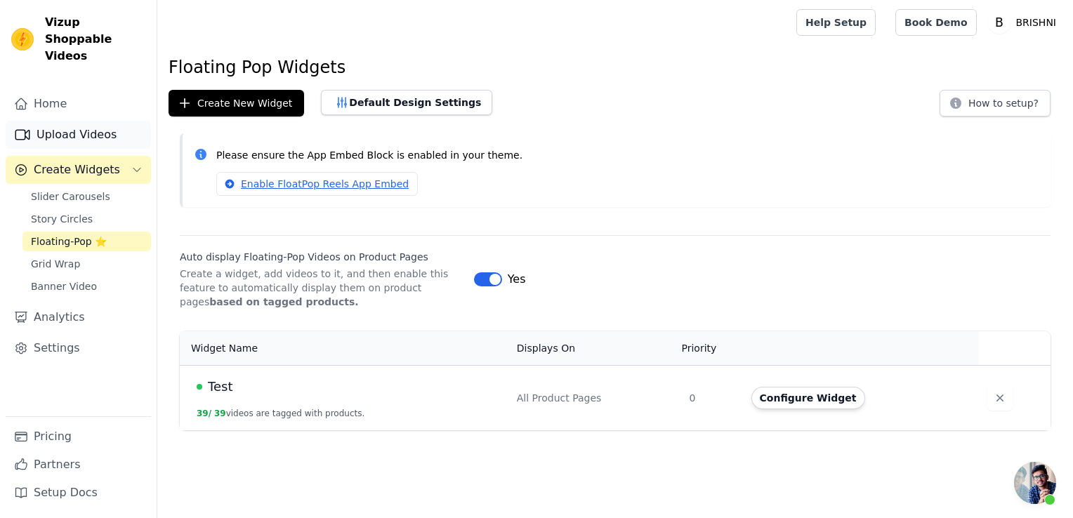
click at [73, 121] on link "Upload Videos" at bounding box center [78, 135] width 145 height 28
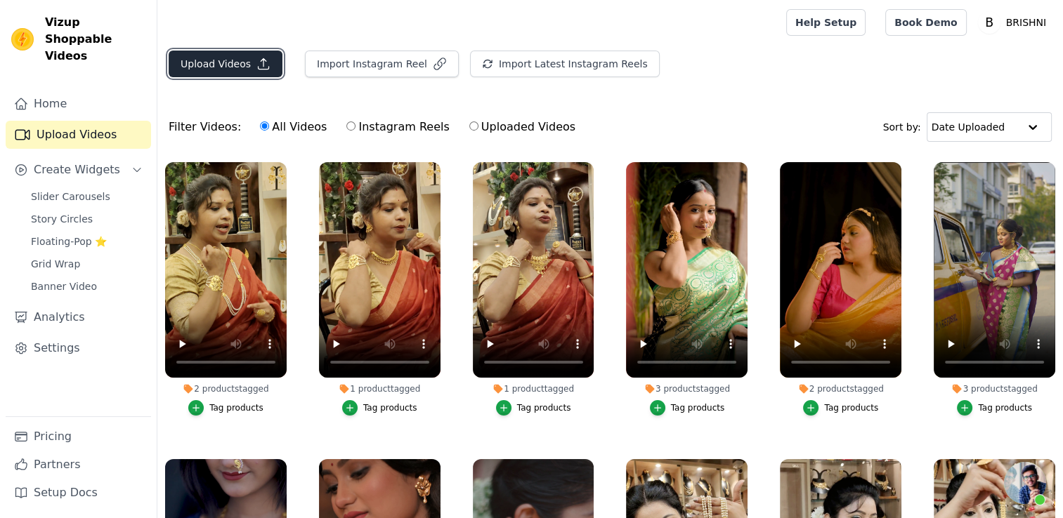
click at [216, 60] on button "Upload Videos" at bounding box center [226, 64] width 114 height 27
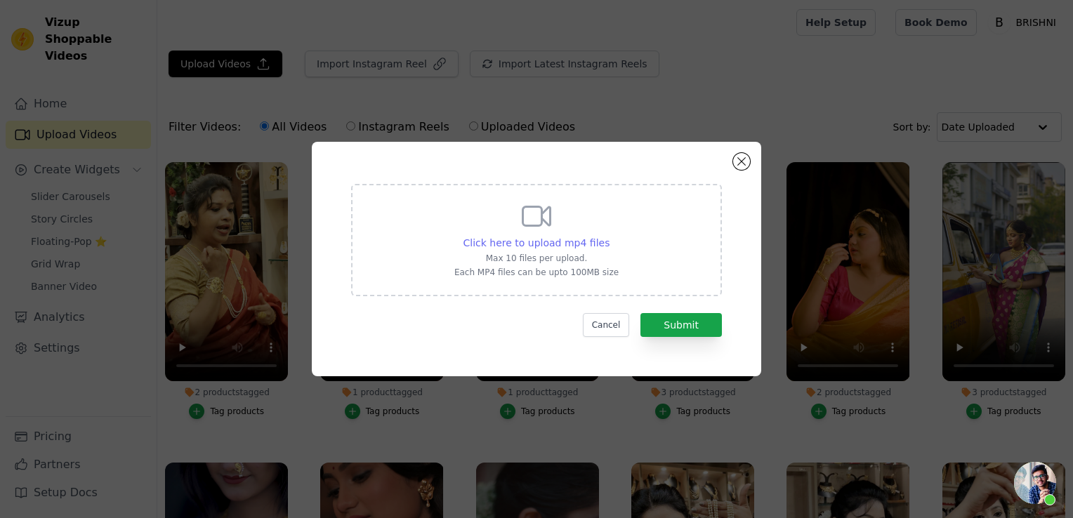
click at [511, 237] on span "Click here to upload mp4 files" at bounding box center [536, 242] width 147 height 11
click at [609, 236] on input "Click here to upload mp4 files Max 10 files per upload. Each MP4 files can be u…" at bounding box center [609, 235] width 1 height 1
type input "C:\fakepath\VID_20250802163850.mp4"
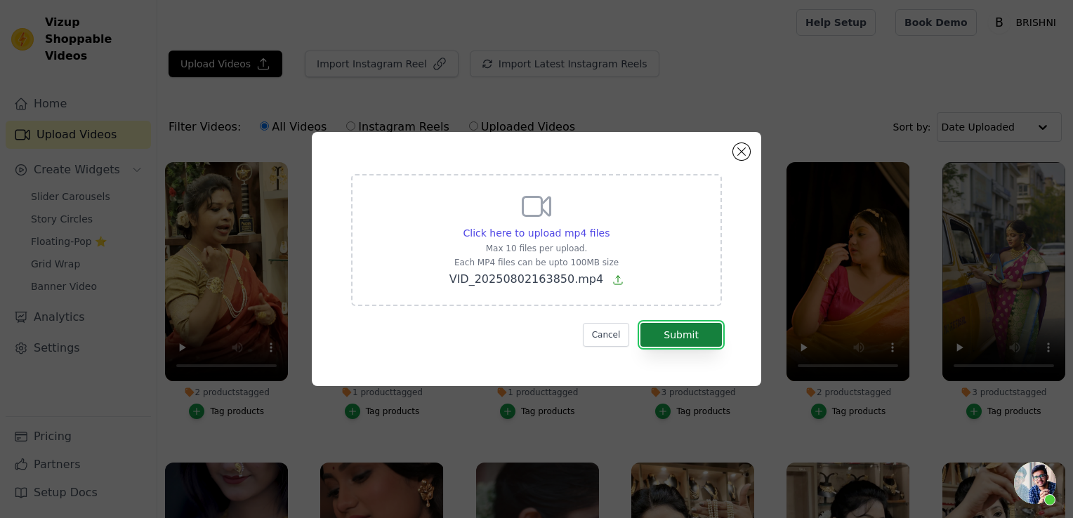
click at [700, 334] on button "Submit" at bounding box center [680, 335] width 81 height 24
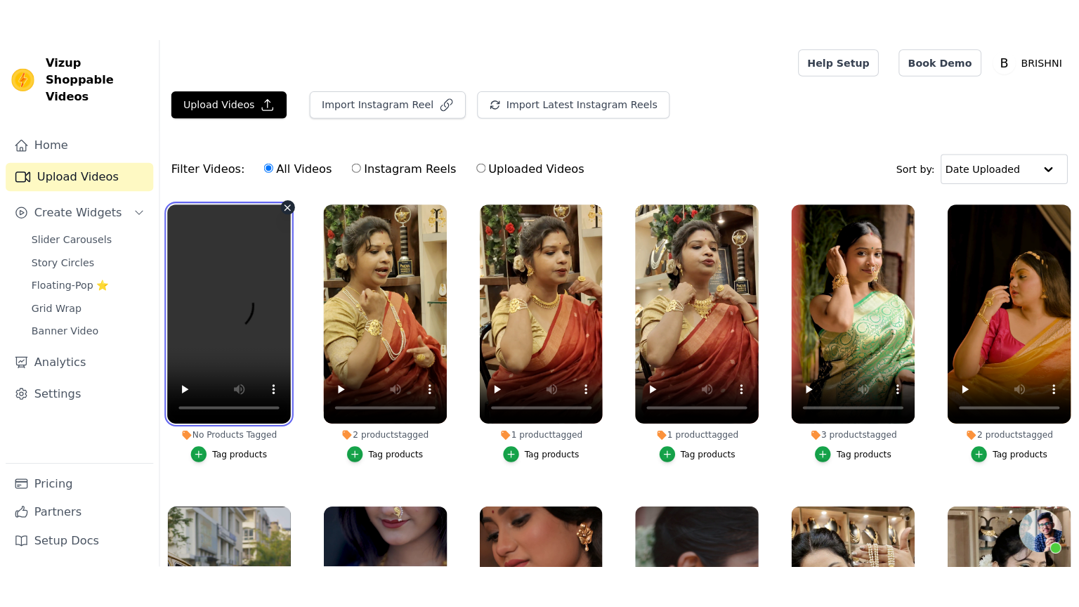
scroll to position [843, 0]
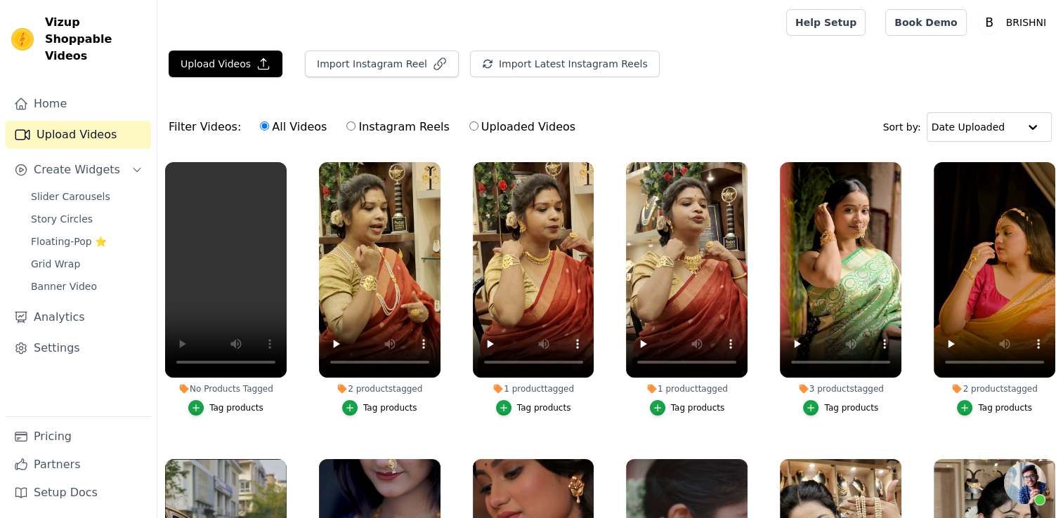
click at [223, 404] on div "Tag products" at bounding box center [236, 407] width 54 height 11
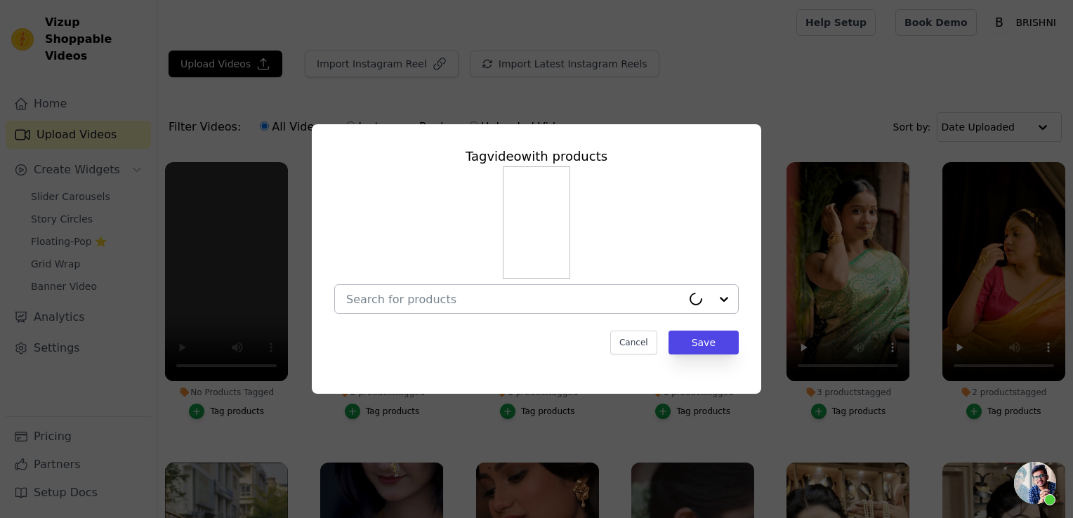
click at [424, 313] on div at bounding box center [514, 299] width 336 height 28
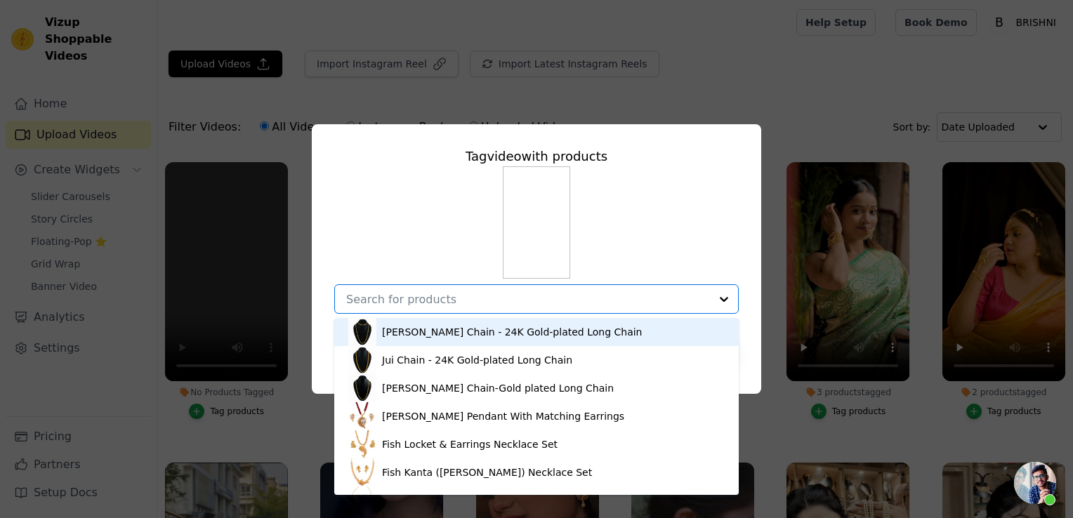
paste input "Sarang - Dual [PERSON_NAME] Necklace Set"
type input "Sarang - Dual [PERSON_NAME] Necklace Set"
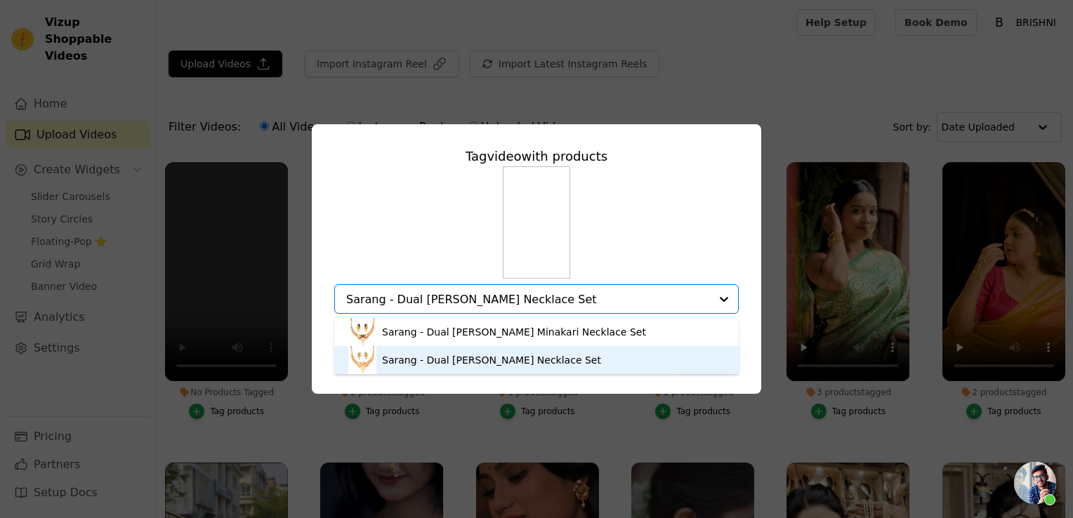
click at [581, 359] on div "Sarang - Dual [PERSON_NAME] Necklace Set" at bounding box center [536, 360] width 376 height 28
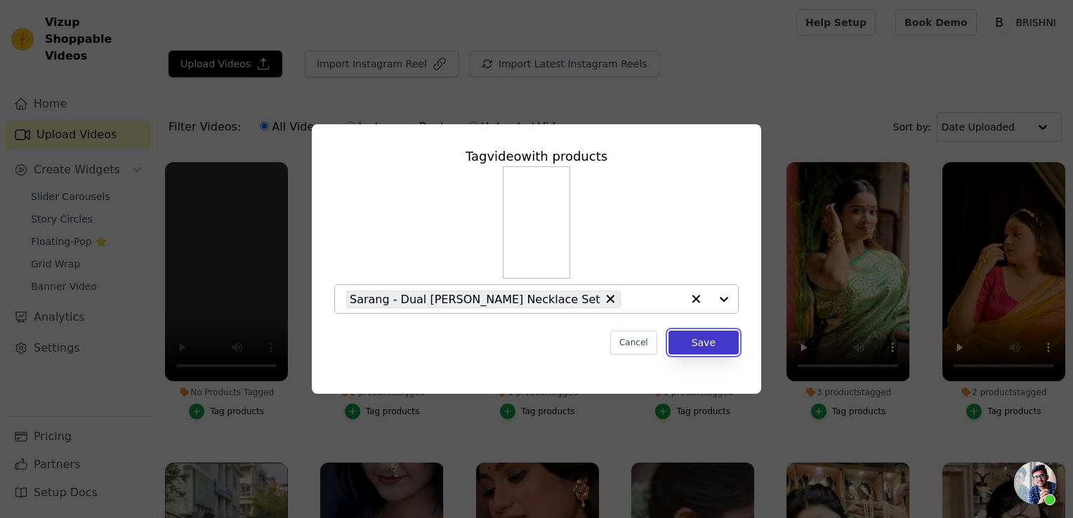
click at [683, 340] on button "Save" at bounding box center [704, 343] width 70 height 24
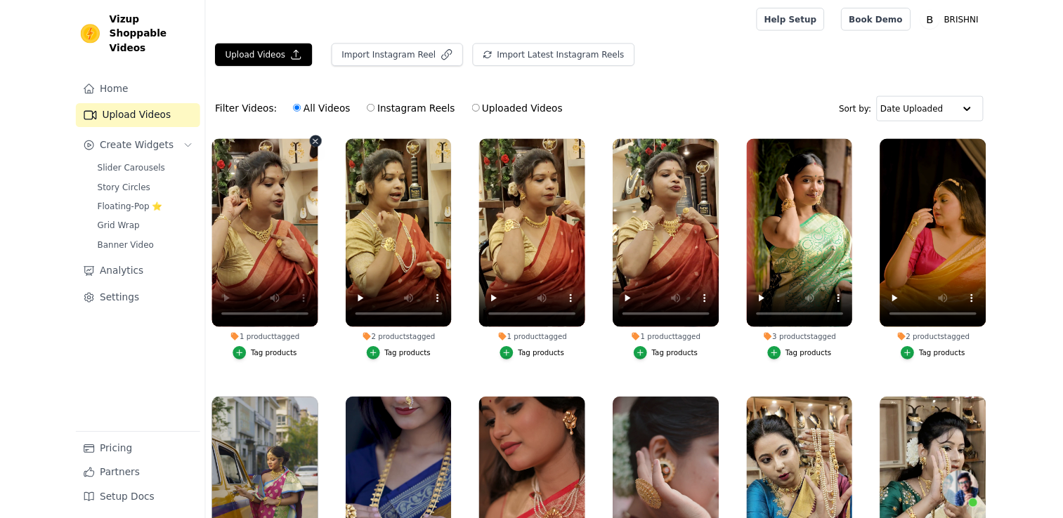
scroll to position [829, 0]
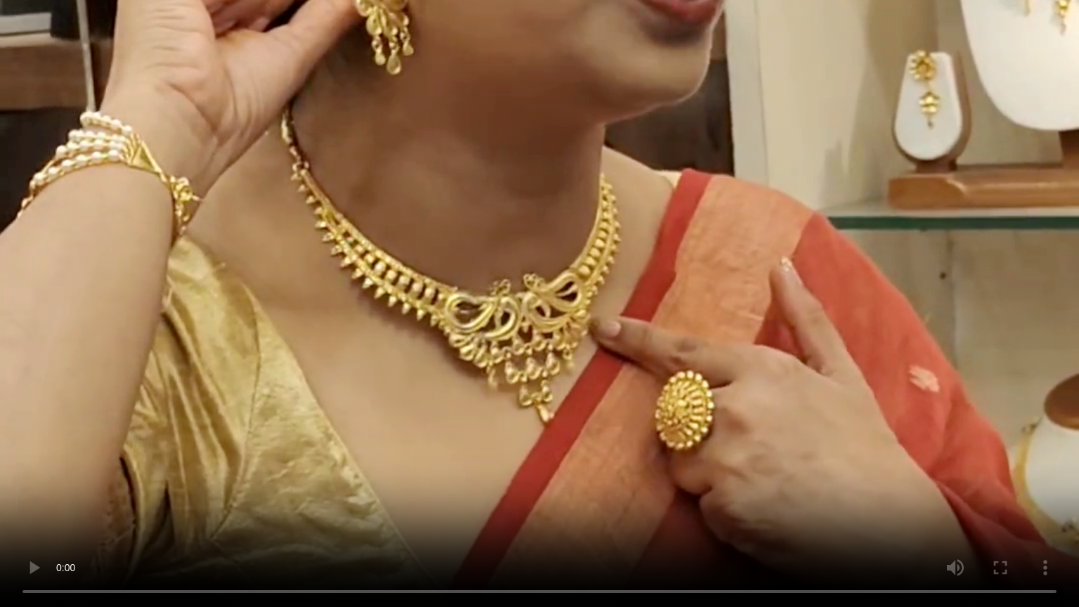
click at [999, 518] on video at bounding box center [1009, 574] width 124 height 221
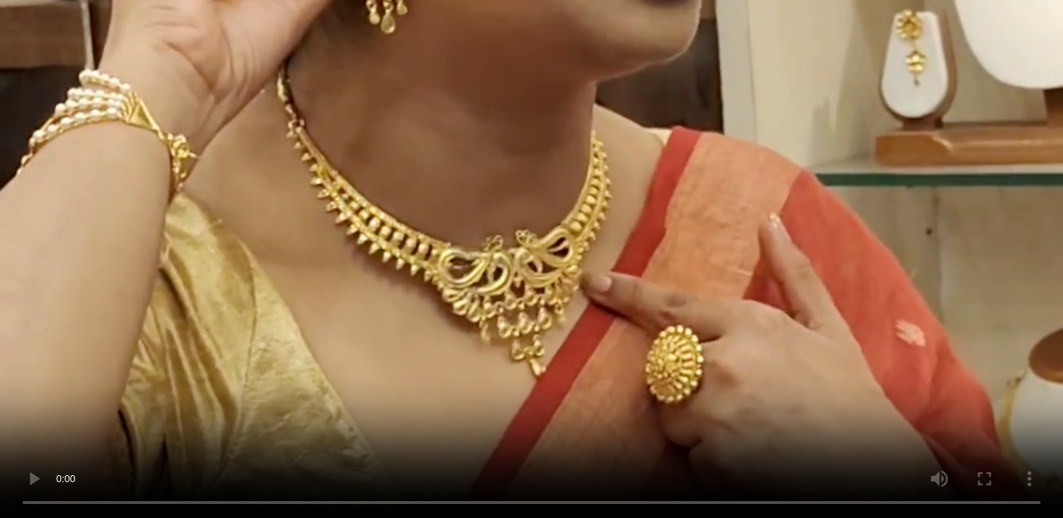
scroll to position [843, 0]
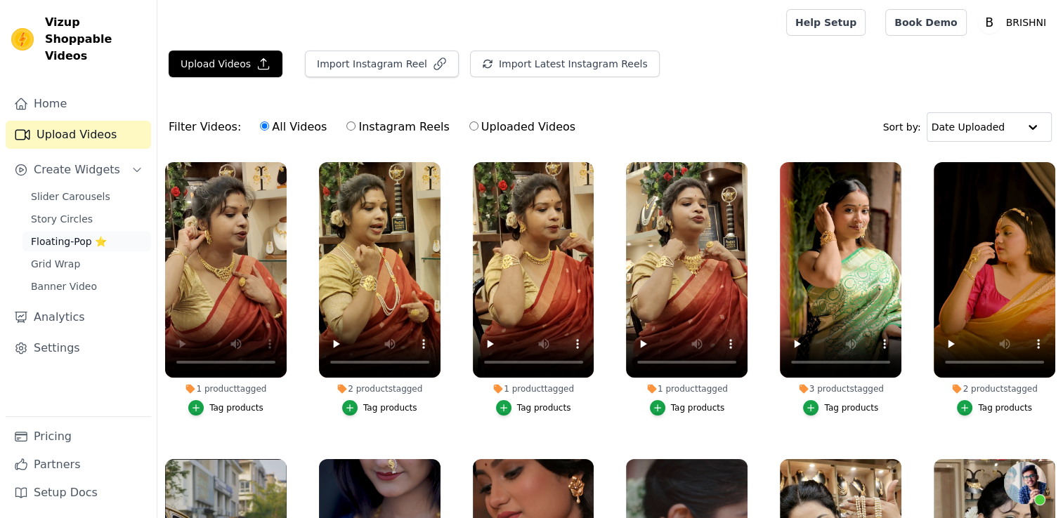
click at [87, 235] on span "Floating-Pop ⭐" at bounding box center [69, 242] width 76 height 14
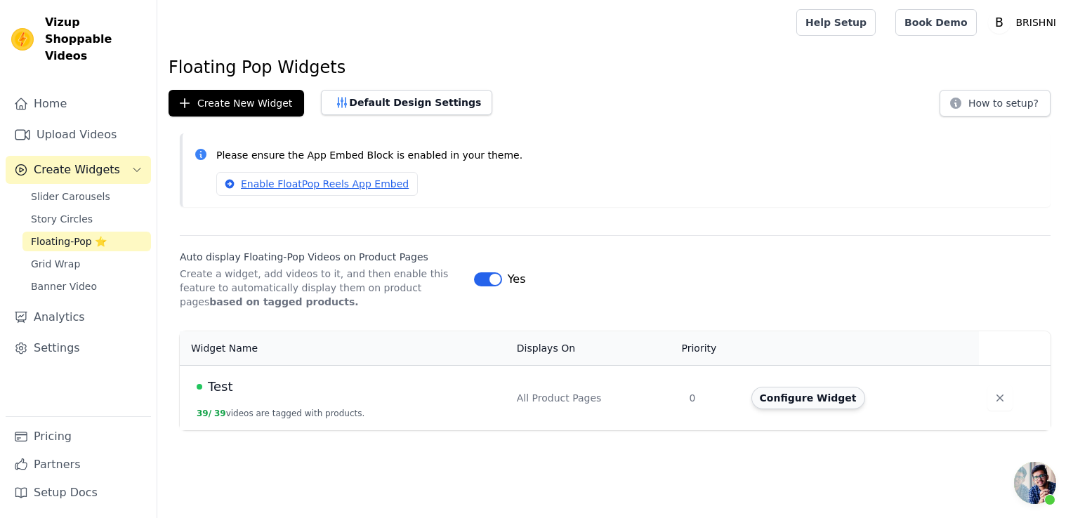
click at [801, 395] on button "Configure Widget" at bounding box center [808, 398] width 114 height 22
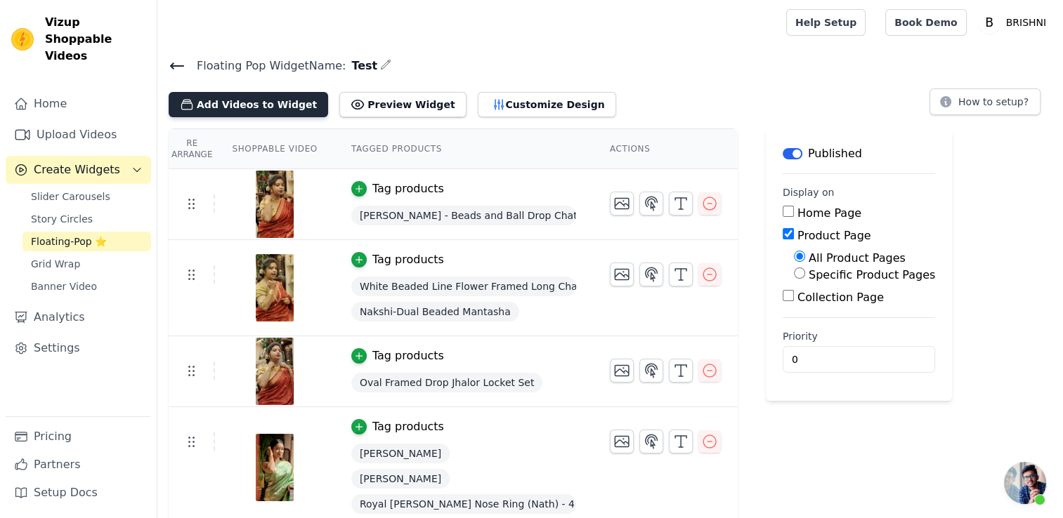
click at [249, 99] on button "Add Videos to Widget" at bounding box center [248, 104] width 159 height 25
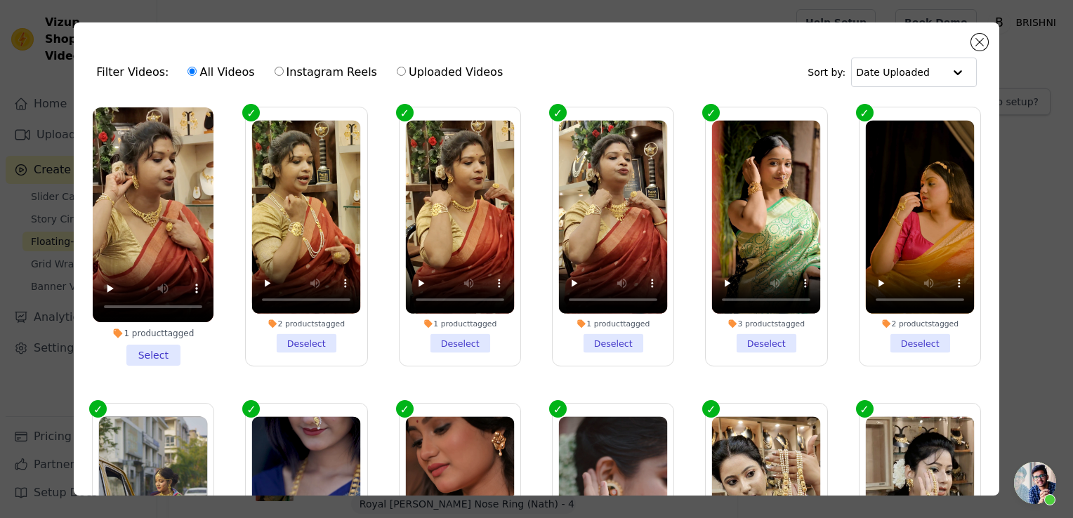
click at [167, 353] on li "1 product tagged Select" at bounding box center [153, 236] width 121 height 258
click at [0, 0] on input "1 product tagged Select" at bounding box center [0, 0] width 0 height 0
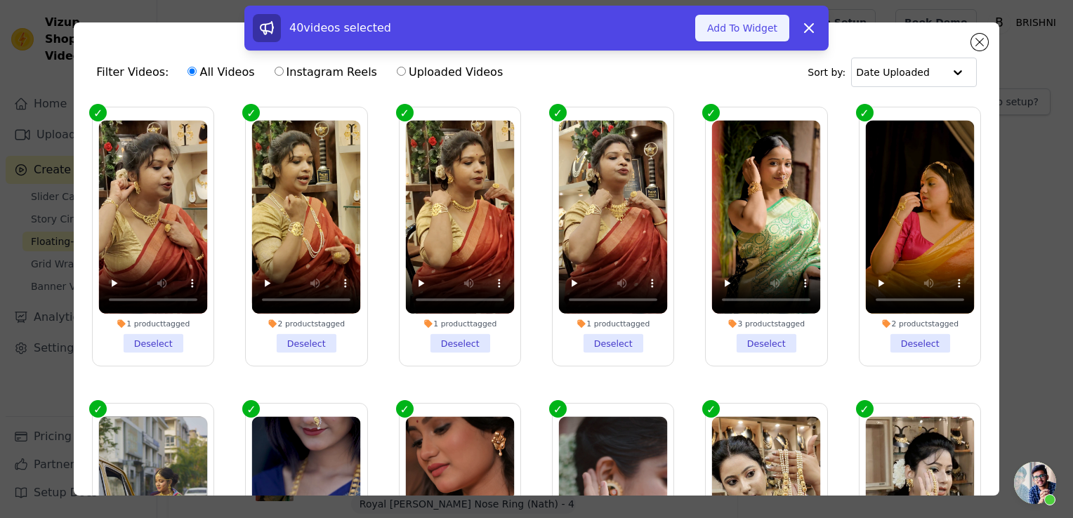
click at [747, 34] on button "Add To Widget" at bounding box center [742, 28] width 94 height 27
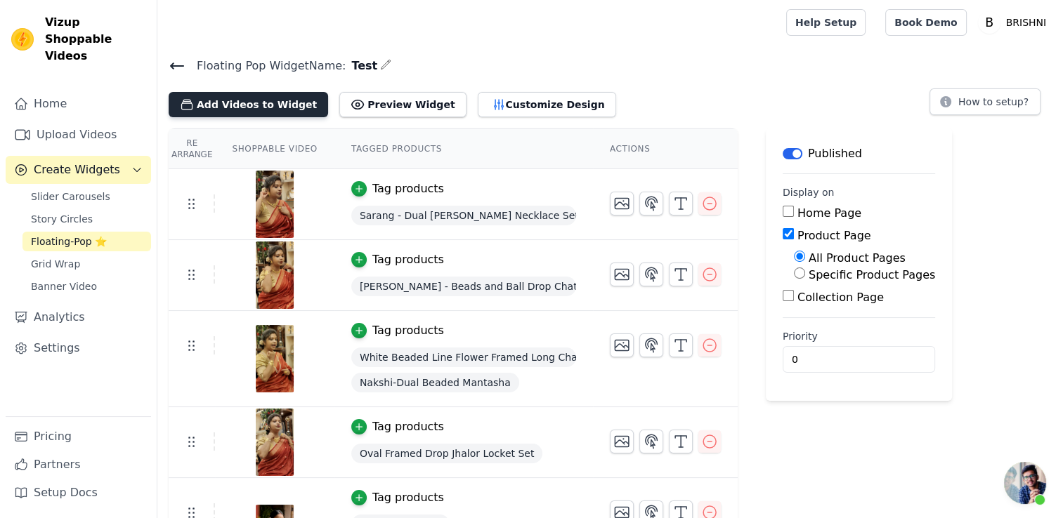
click at [283, 100] on button "Add Videos to Widget" at bounding box center [248, 104] width 159 height 25
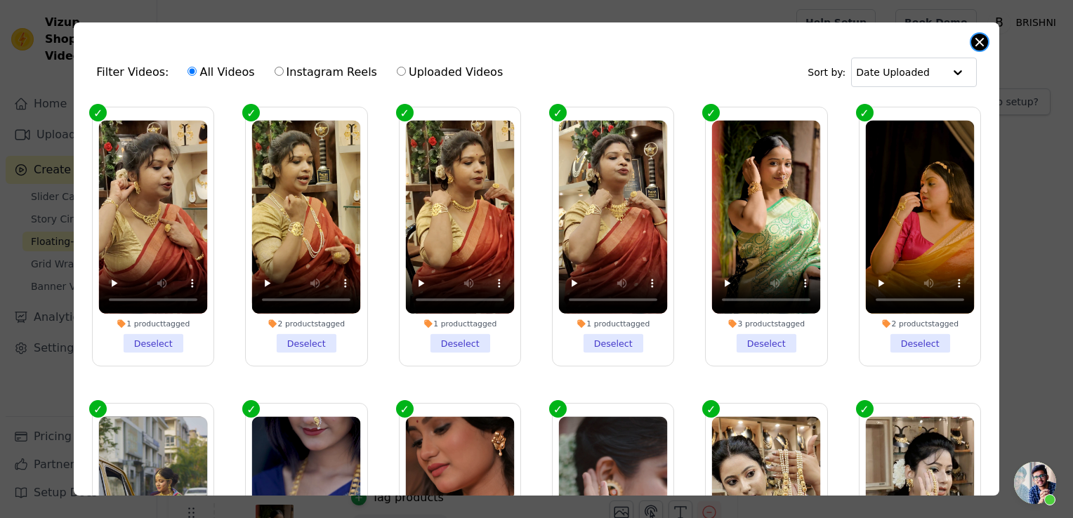
click at [978, 43] on button "Close modal" at bounding box center [979, 42] width 17 height 17
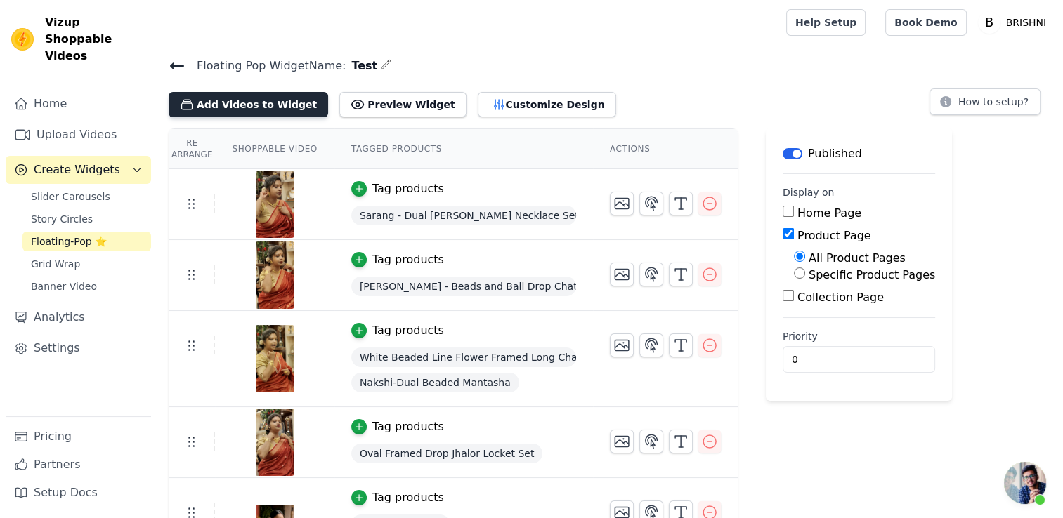
click at [232, 94] on button "Add Videos to Widget" at bounding box center [248, 104] width 159 height 25
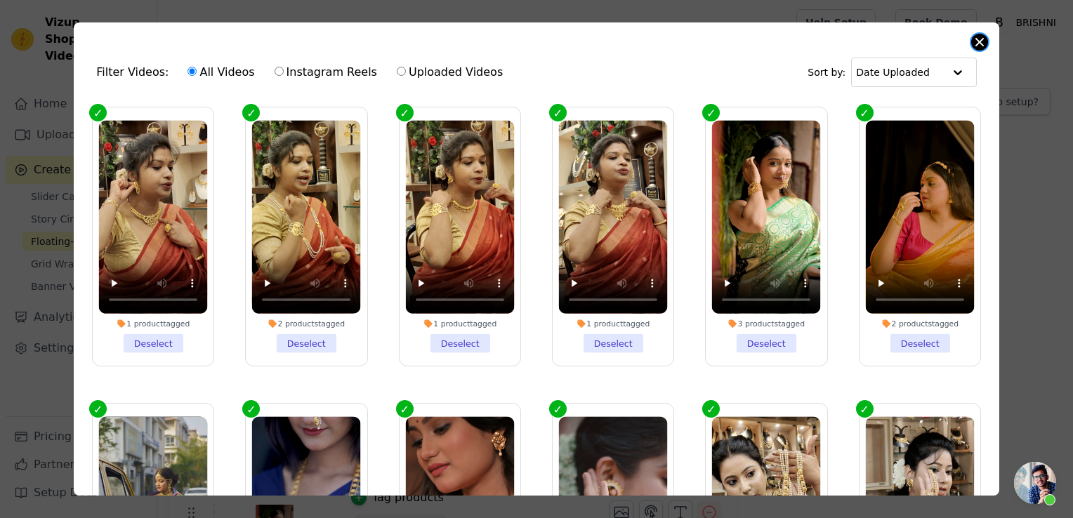
click at [987, 41] on button "Close modal" at bounding box center [979, 42] width 17 height 17
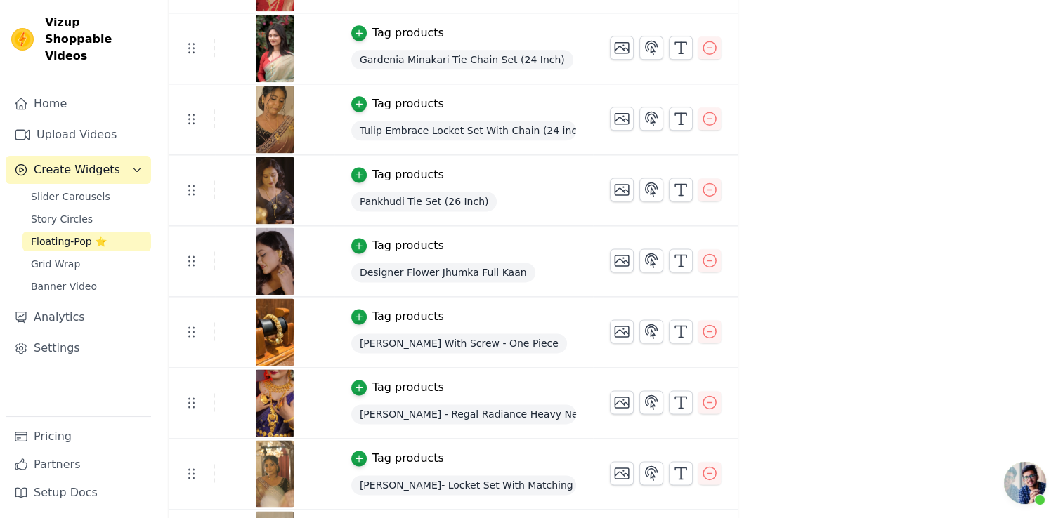
scroll to position [1966, 0]
